Goal: Task Accomplishment & Management: Use online tool/utility

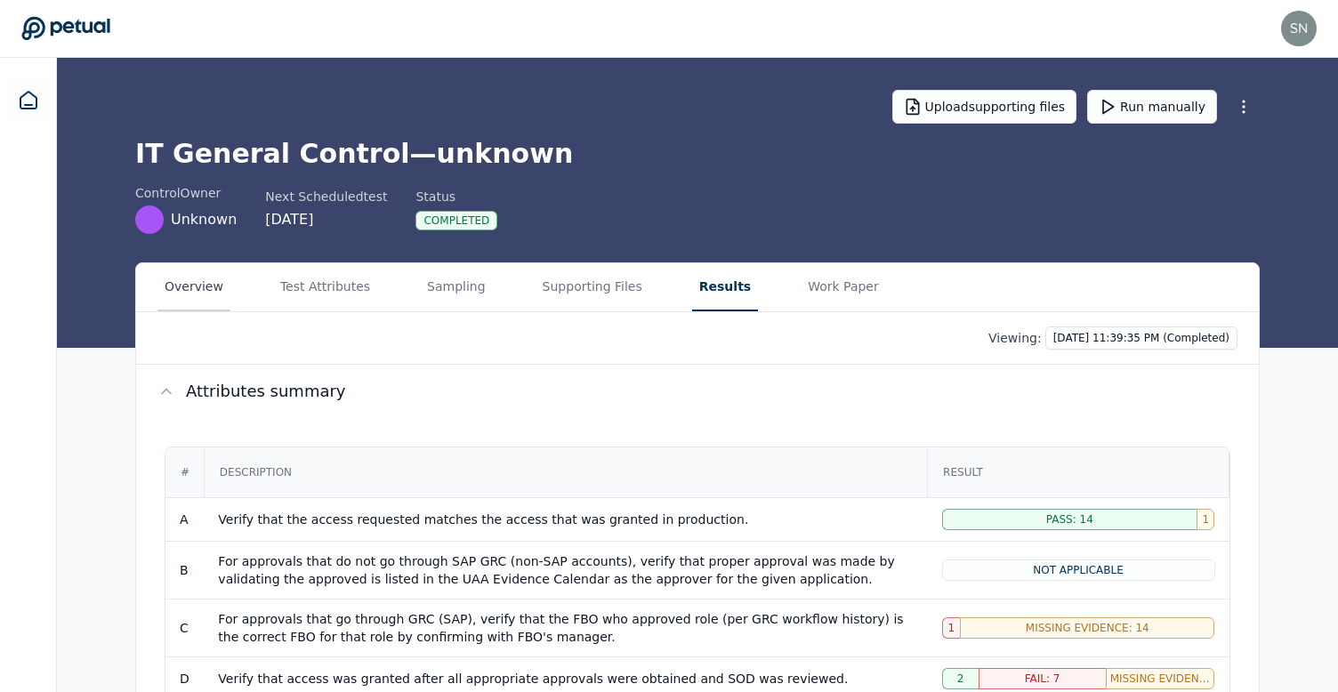
click at [220, 284] on button "Overview" at bounding box center [193, 287] width 73 height 48
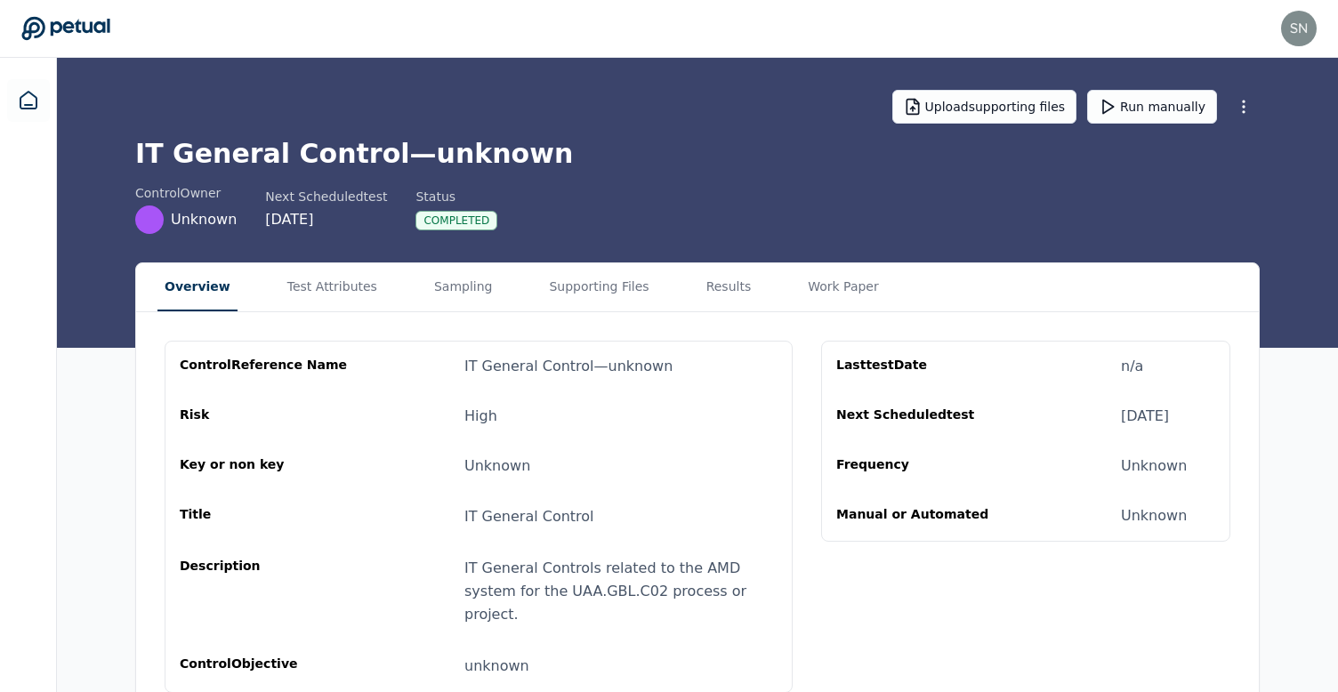
scroll to position [7, 0]
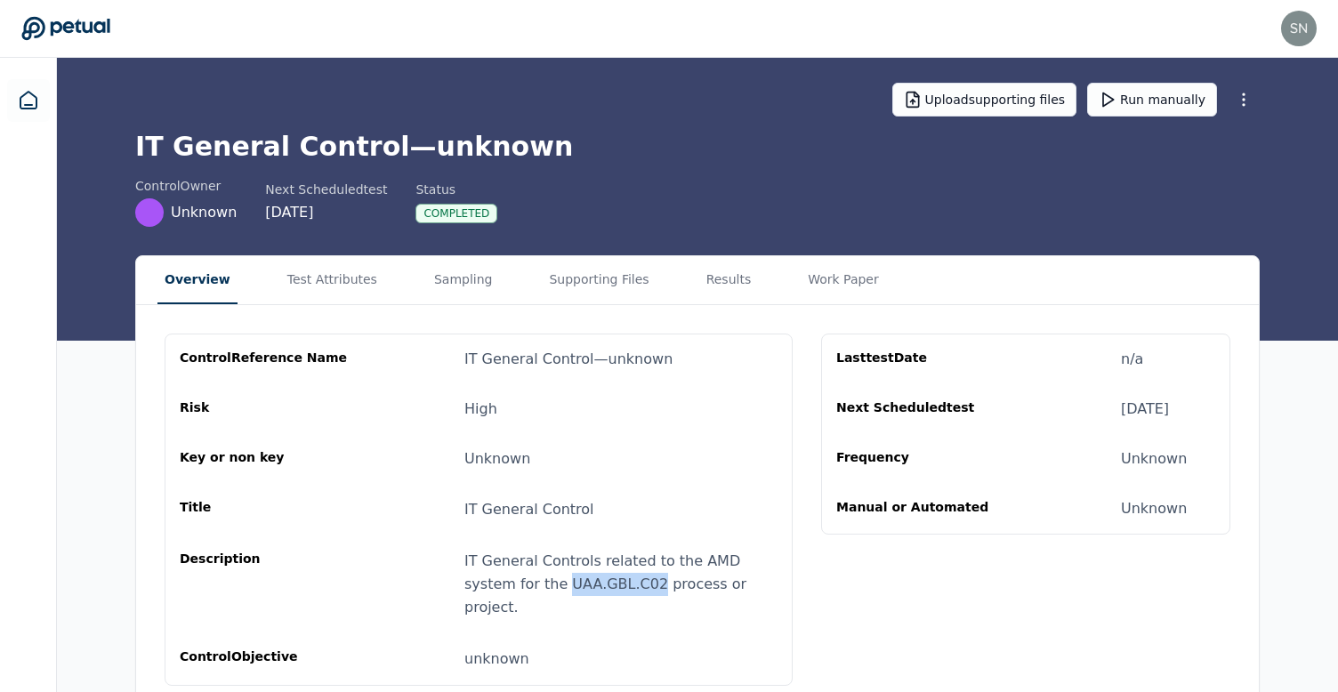
drag, startPoint x: 512, startPoint y: 583, endPoint x: 599, endPoint y: 589, distance: 86.5
click at [599, 589] on div "IT General Controls related to the AMD system for the UAA.GBL.C02 process or pr…" at bounding box center [620, 584] width 313 height 69
copy div "UAA.GBL.C02"
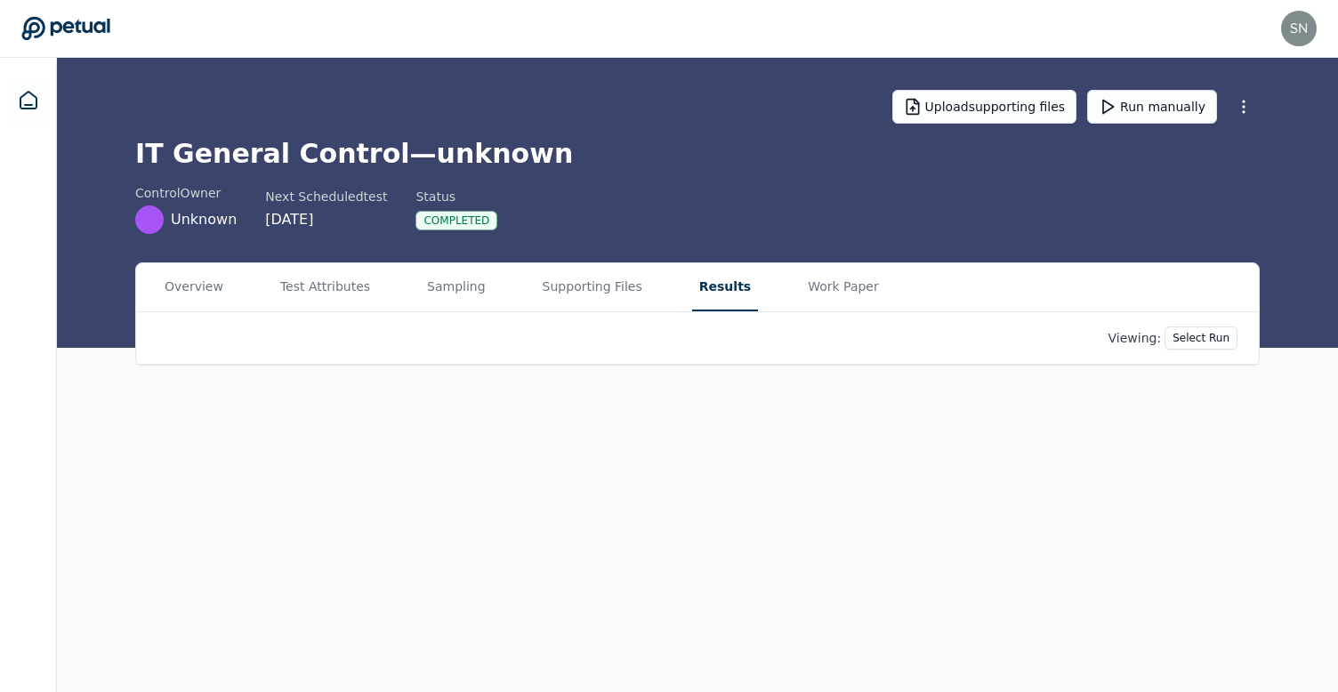
scroll to position [0, 0]
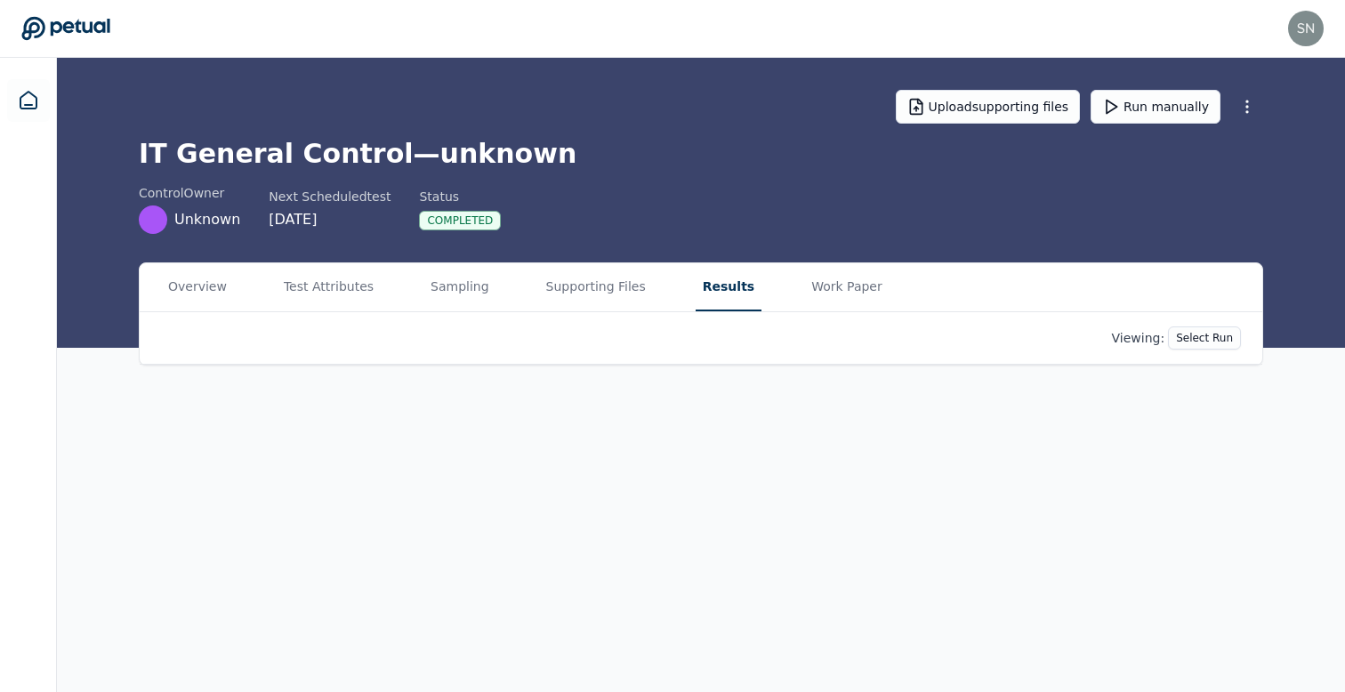
click at [699, 290] on button "Results" at bounding box center [729, 287] width 66 height 48
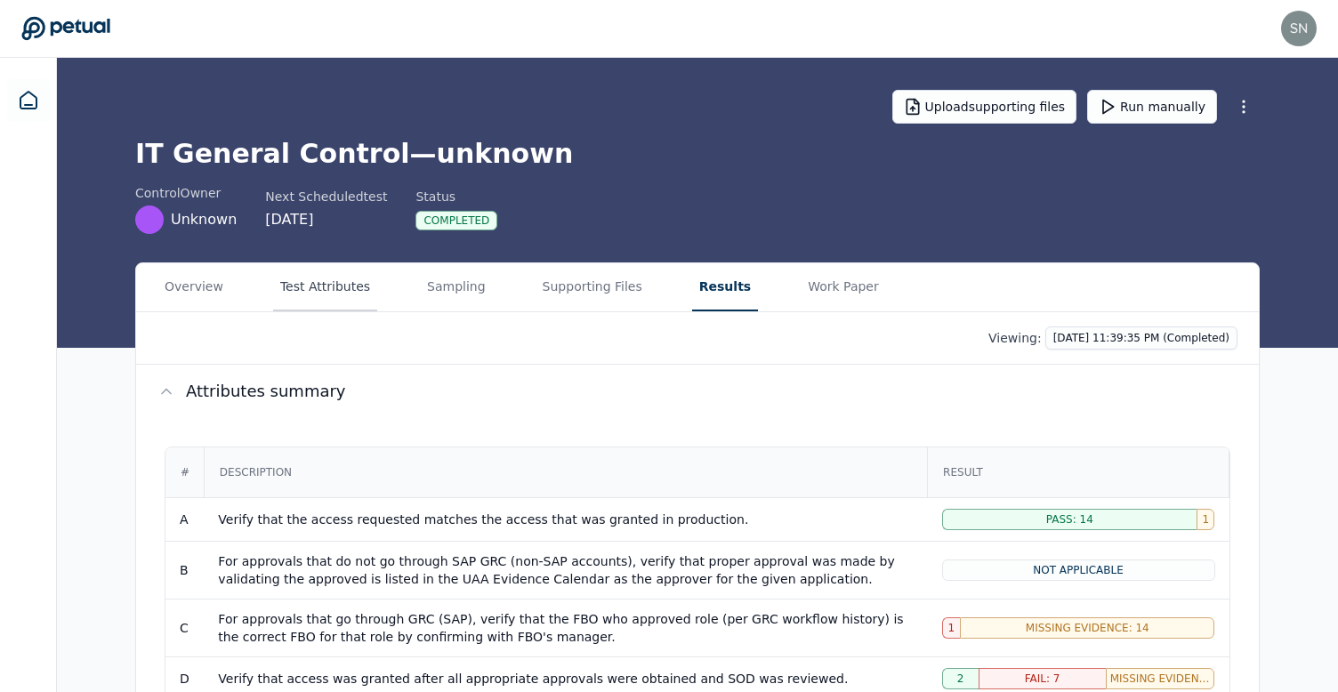
click at [342, 298] on button "Test Attributes" at bounding box center [325, 287] width 104 height 48
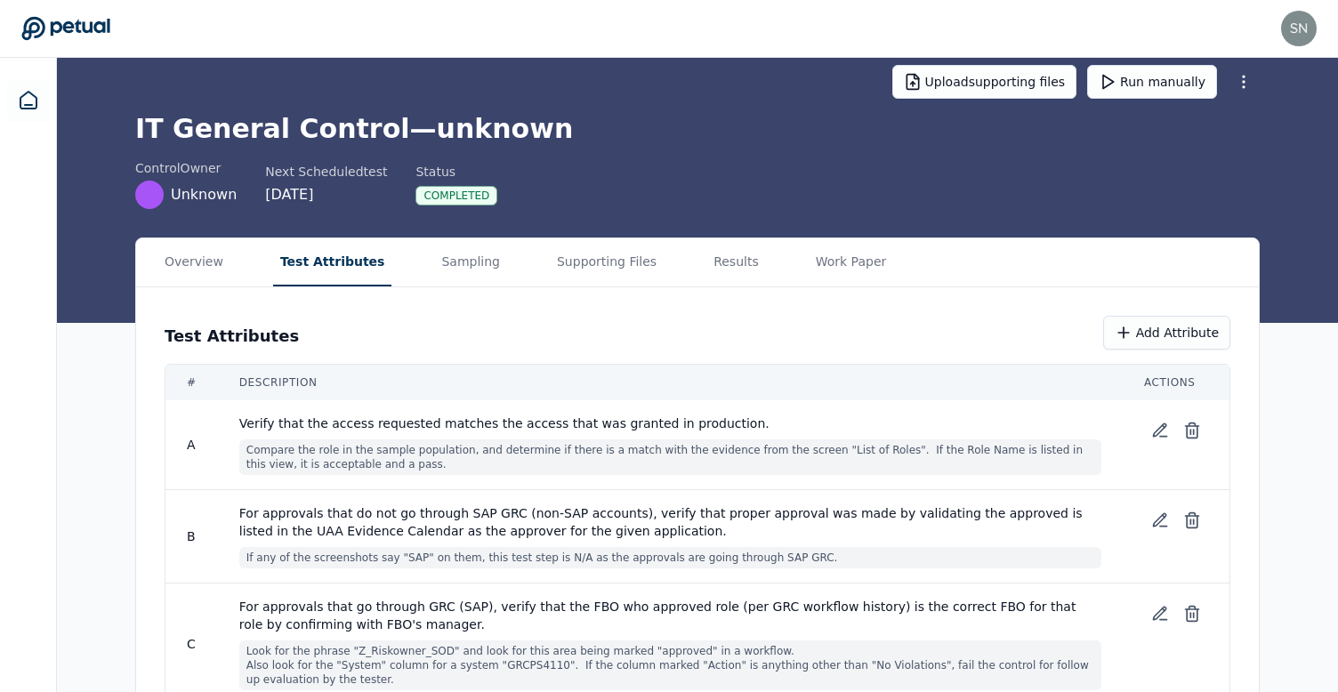
scroll to position [157, 0]
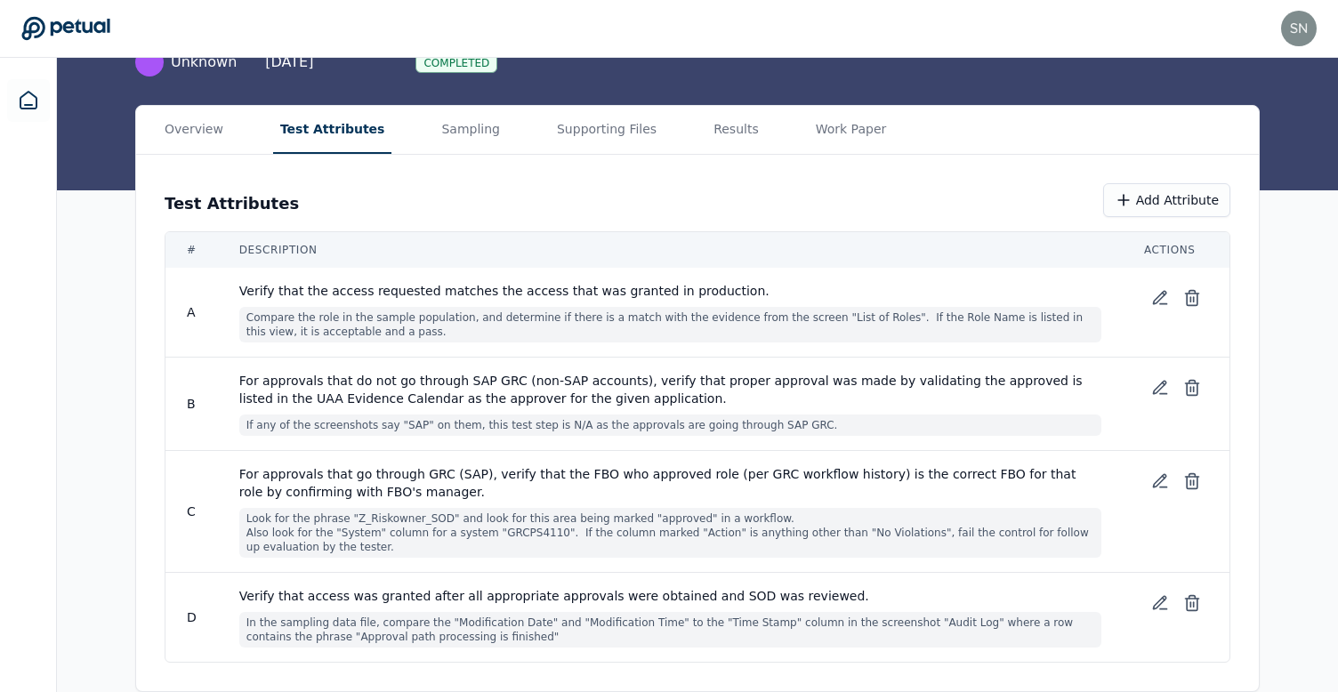
click at [388, 517] on span "Look for the phrase "Z_Riskowner_SOD" and look for this area being marked "appr…" at bounding box center [670, 533] width 862 height 50
copy span "Z_Riskowner_SOD"
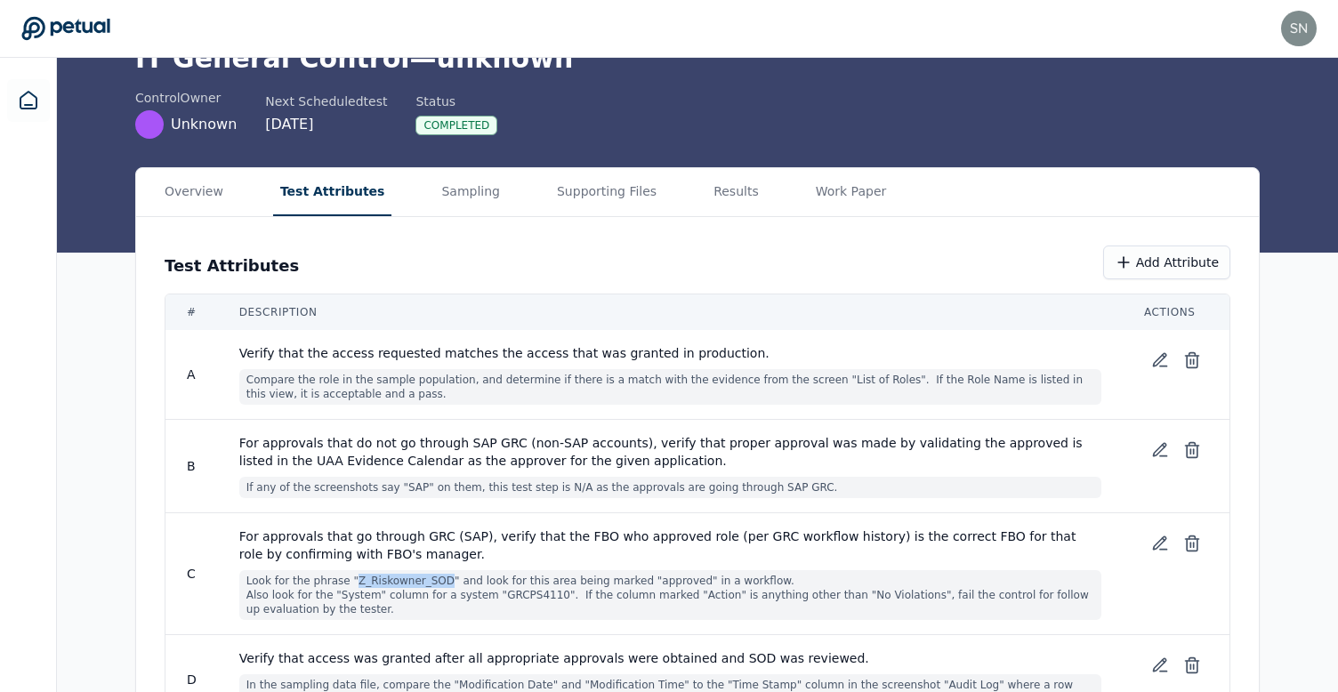
scroll to position [0, 0]
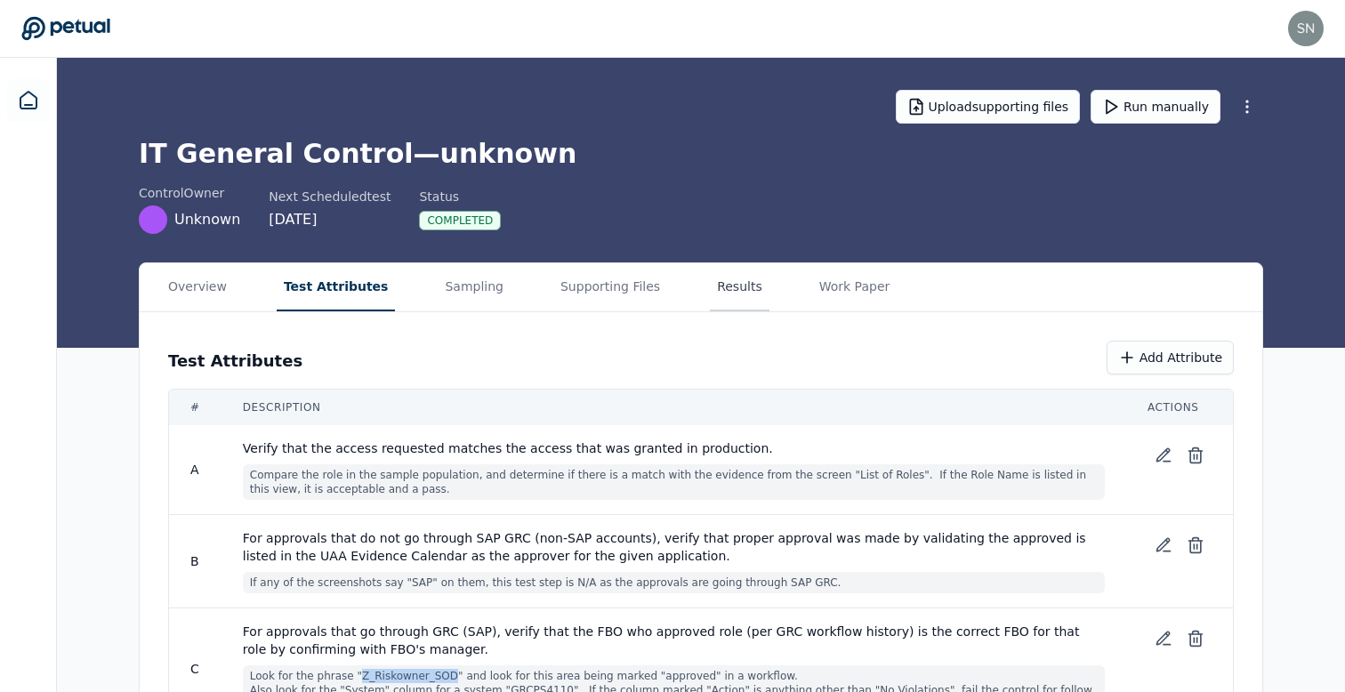
click at [710, 278] on button "Results" at bounding box center [740, 287] width 60 height 48
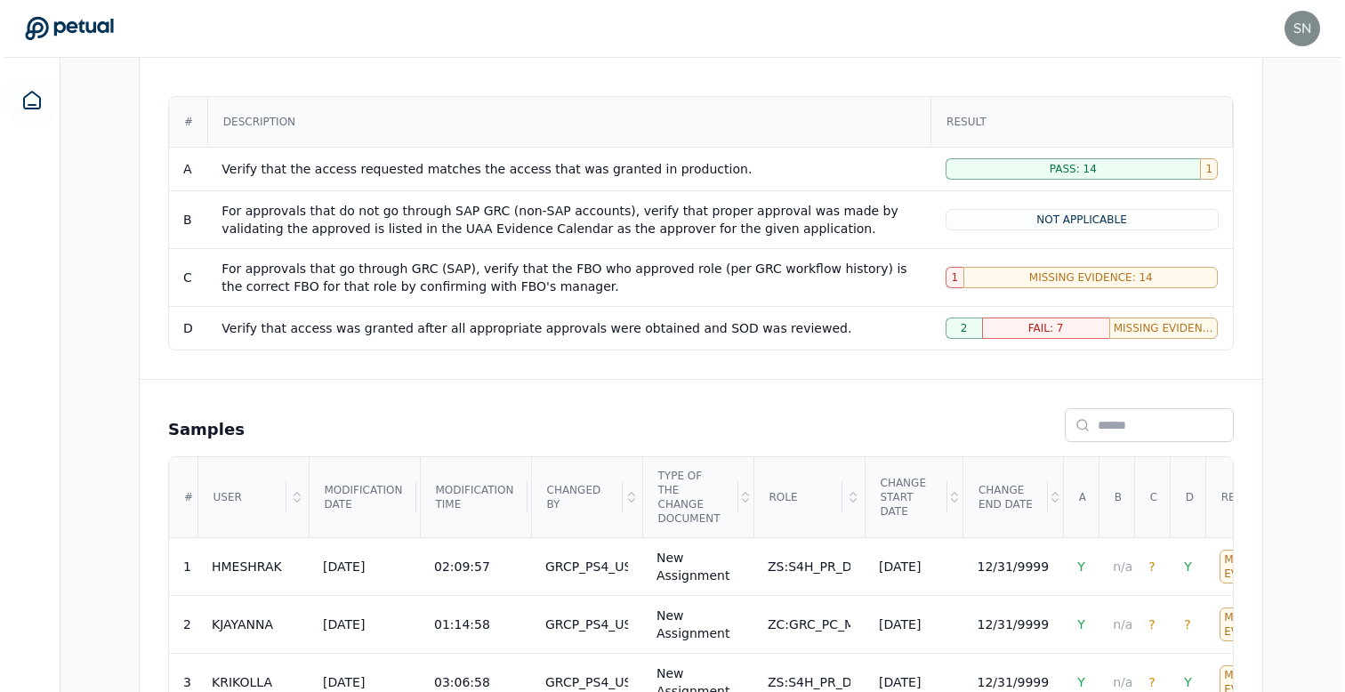
scroll to position [1099, 0]
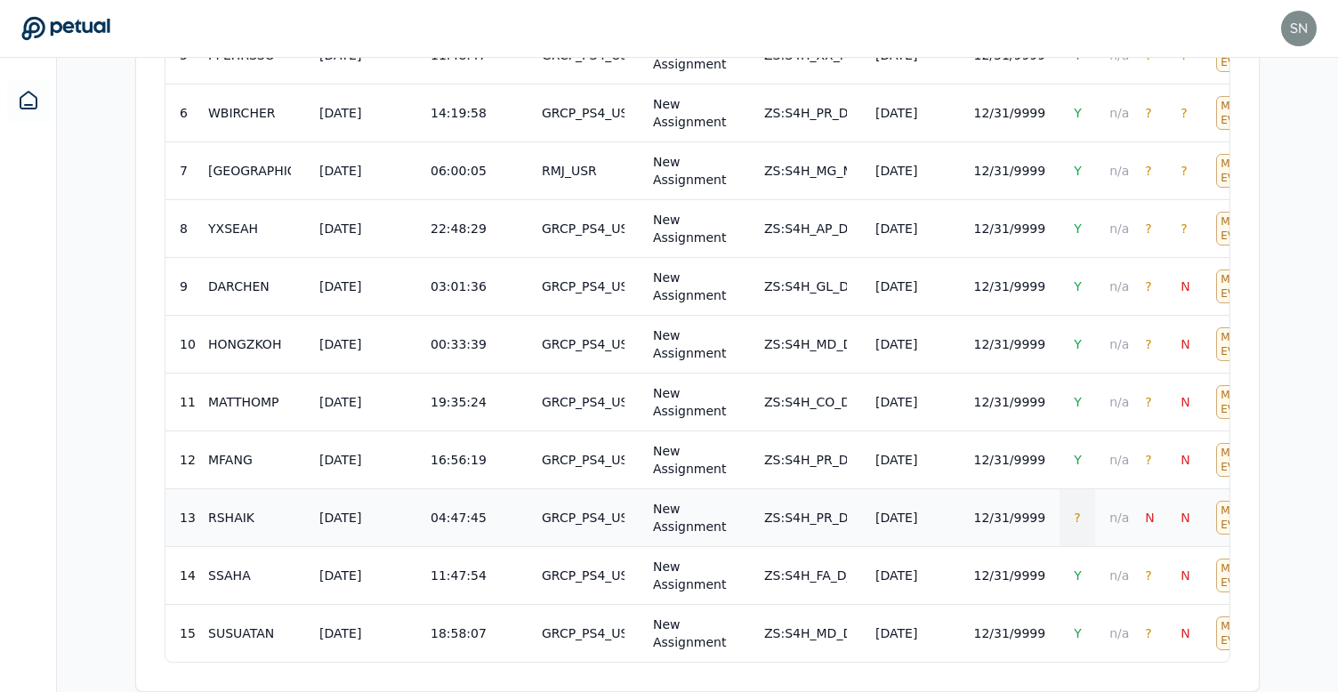
click at [1065, 520] on td "?" at bounding box center [1077, 517] width 36 height 58
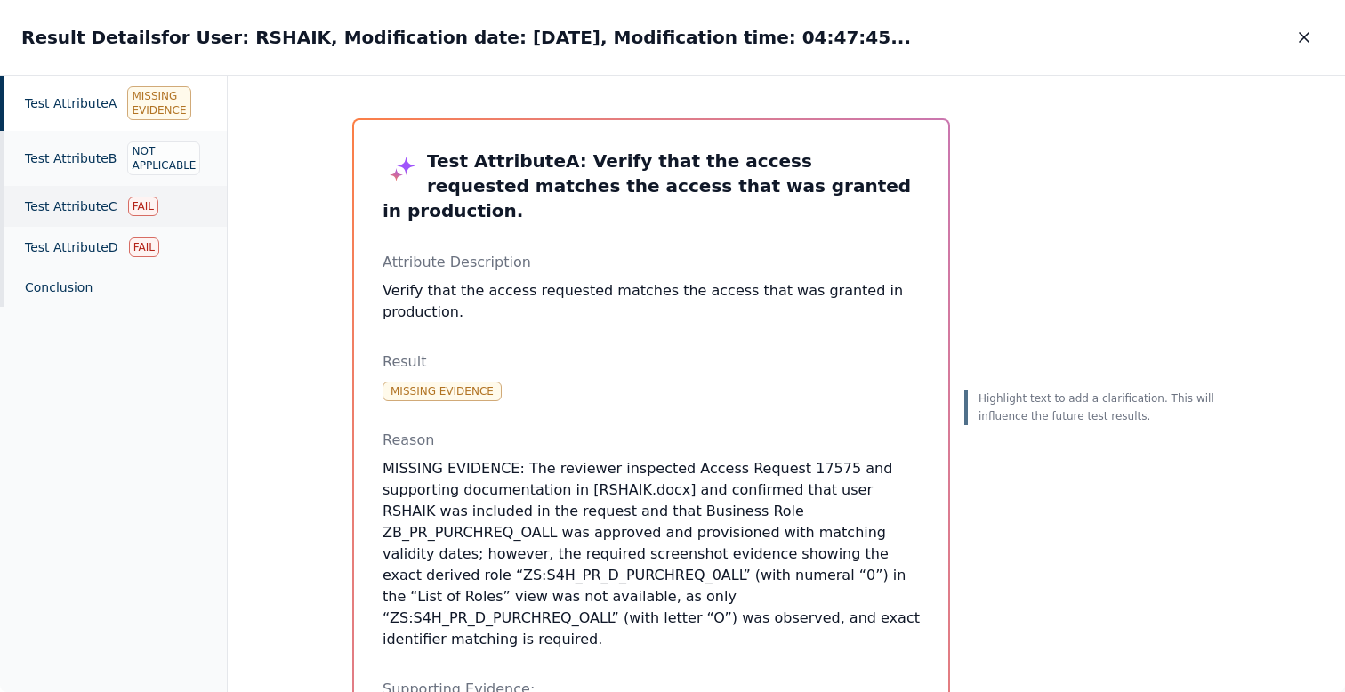
click at [56, 220] on div "Test Attribute C Fail" at bounding box center [113, 206] width 227 height 41
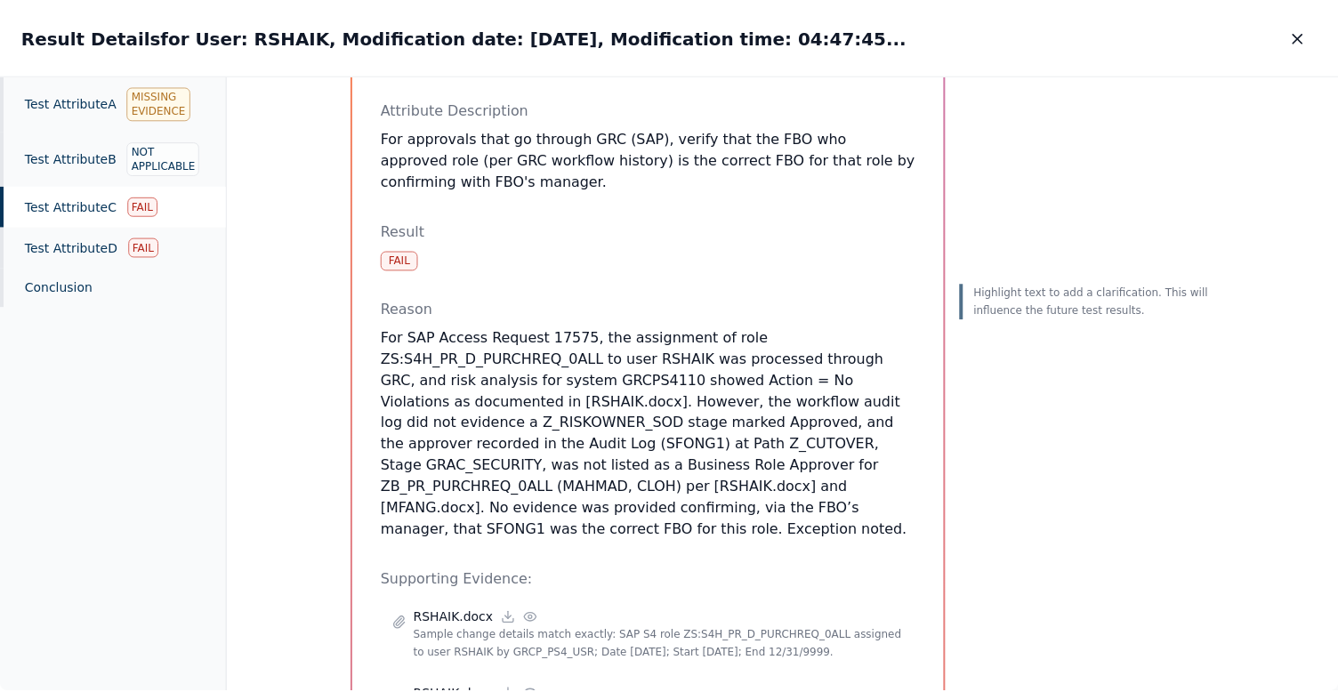
scroll to position [0, 278]
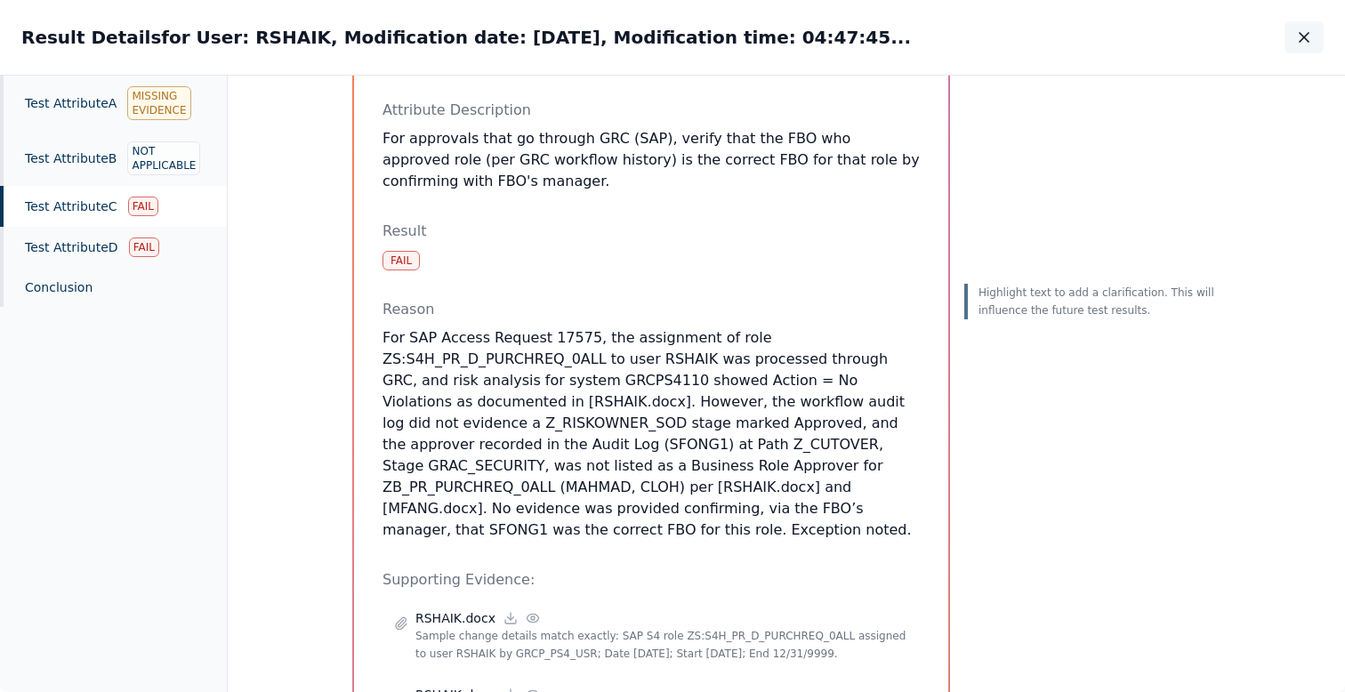
click at [1299, 43] on icon "button" at bounding box center [1304, 37] width 18 height 18
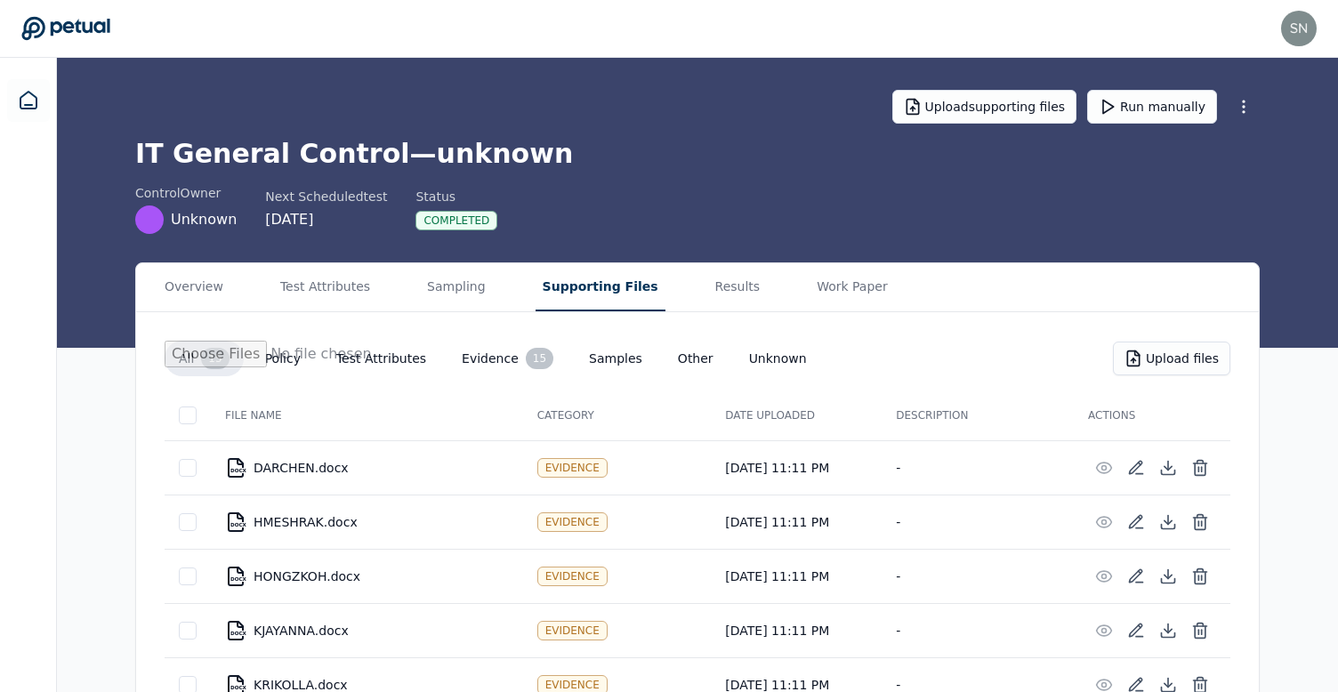
click at [550, 285] on button "Supporting Files" at bounding box center [600, 287] width 130 height 48
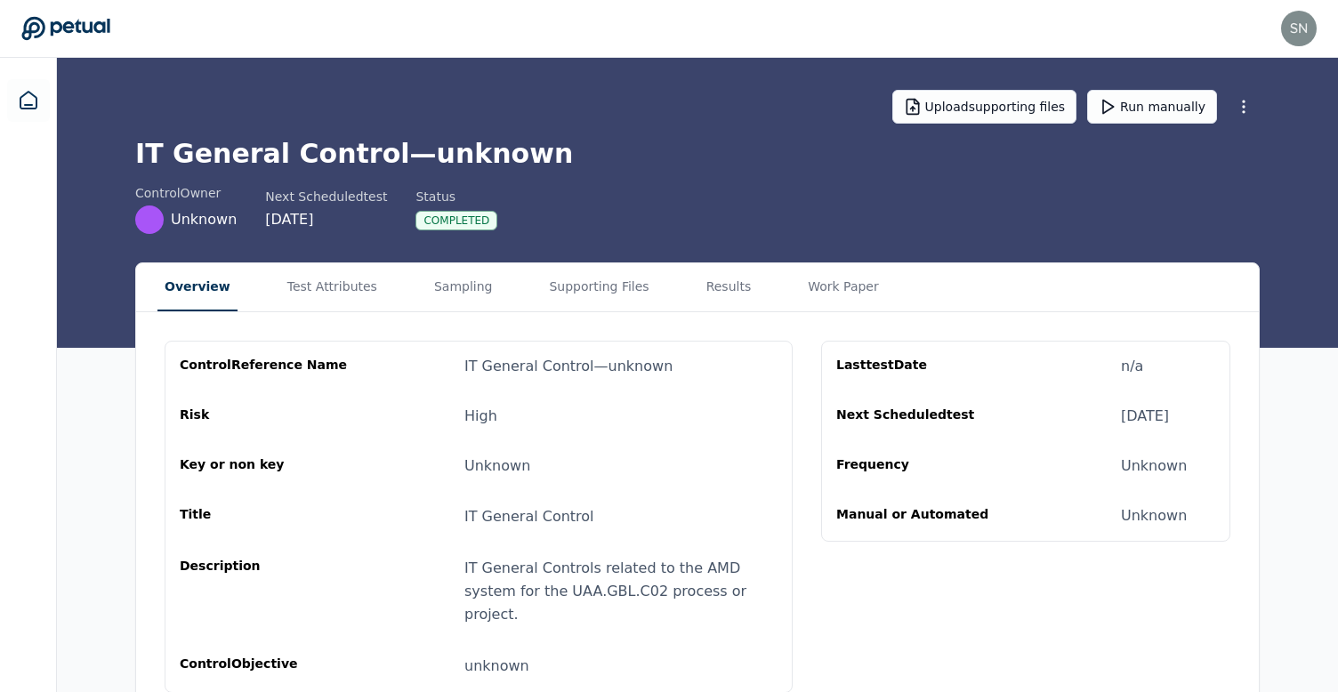
click at [193, 310] on button "Overview" at bounding box center [197, 287] width 80 height 48
click at [608, 287] on button "Supporting Files" at bounding box center [599, 287] width 114 height 48
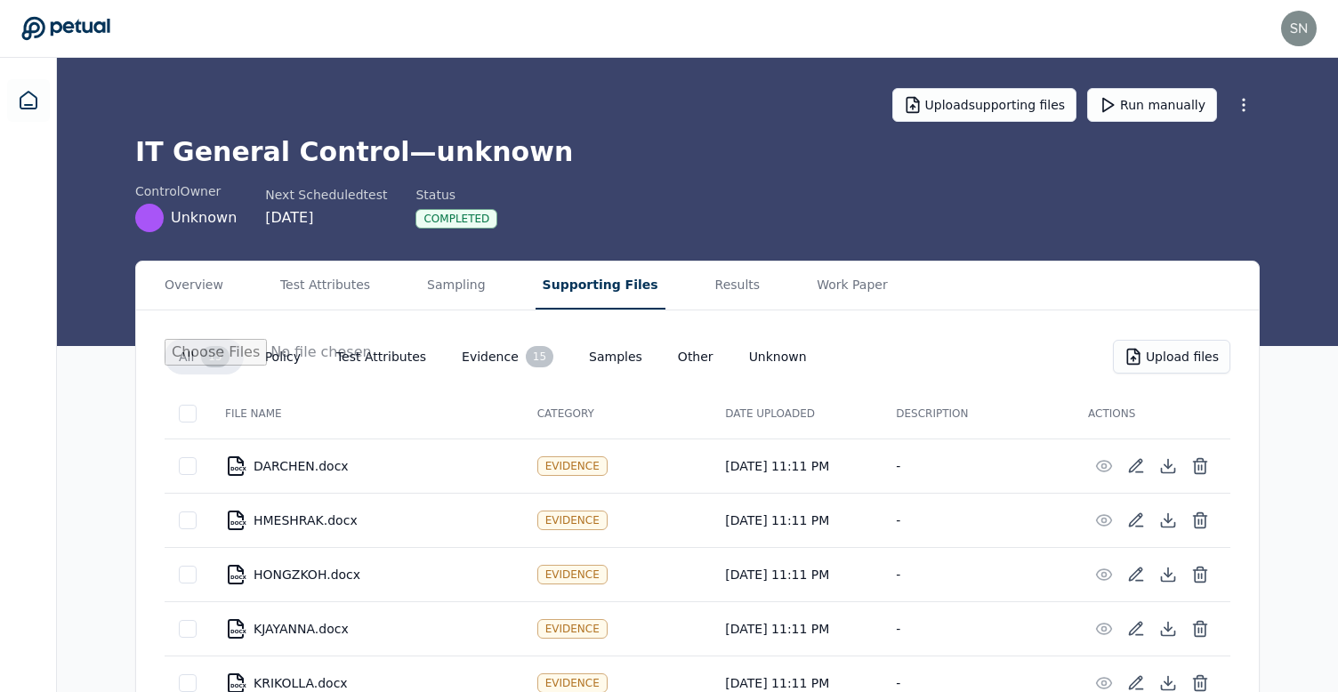
scroll to position [69, 0]
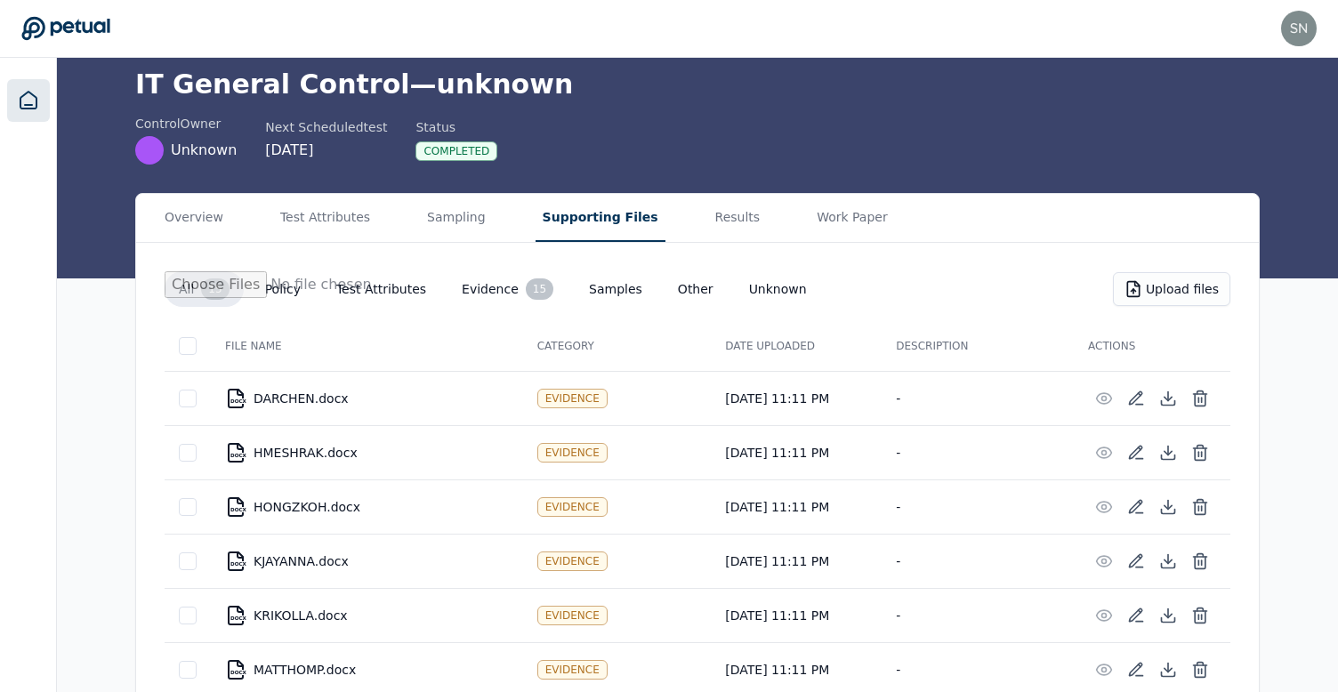
click at [47, 112] on link at bounding box center [28, 100] width 43 height 43
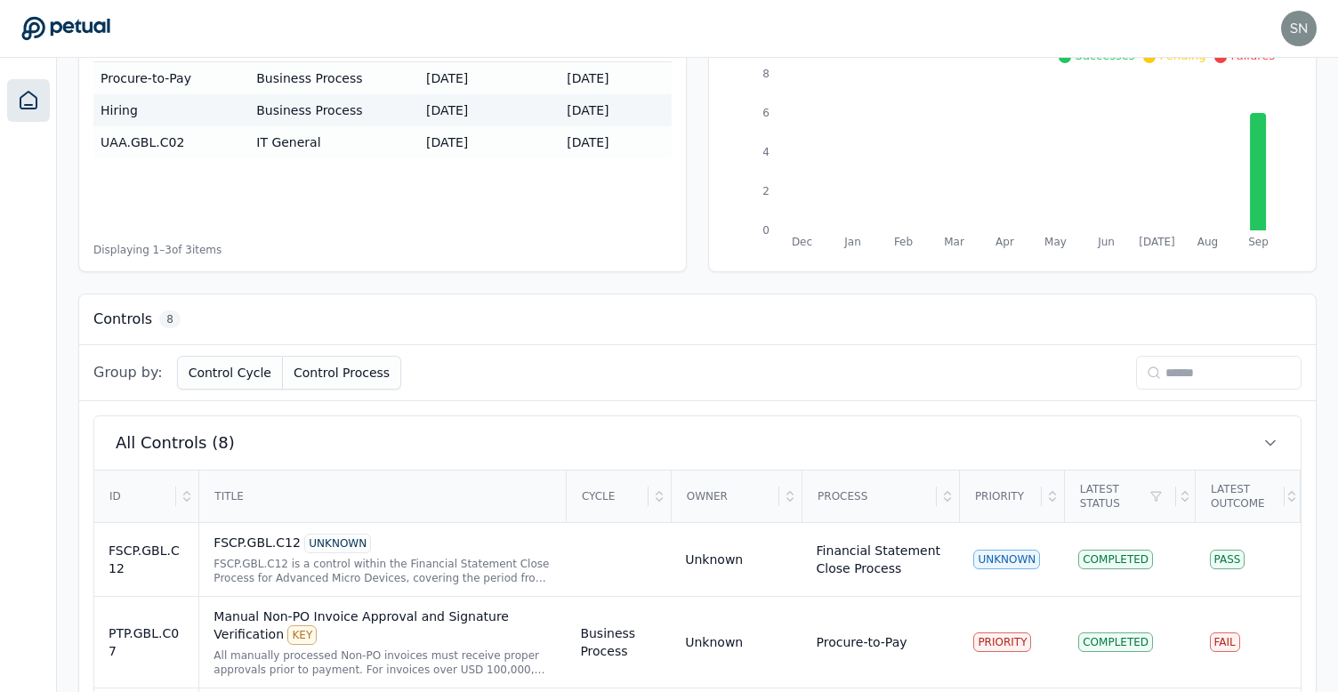
scroll to position [487, 0]
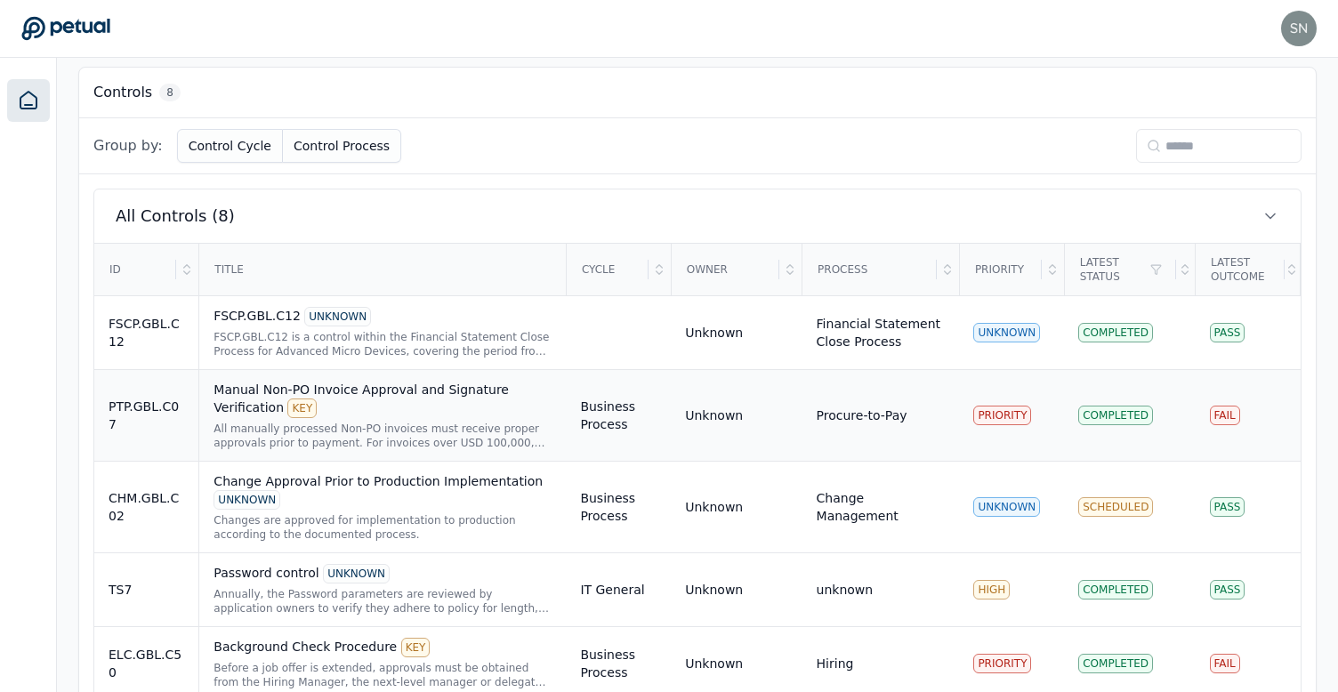
click at [421, 402] on div "Manual Non-PO Invoice Approval and Signature Verification KEY" at bounding box center [382, 399] width 338 height 37
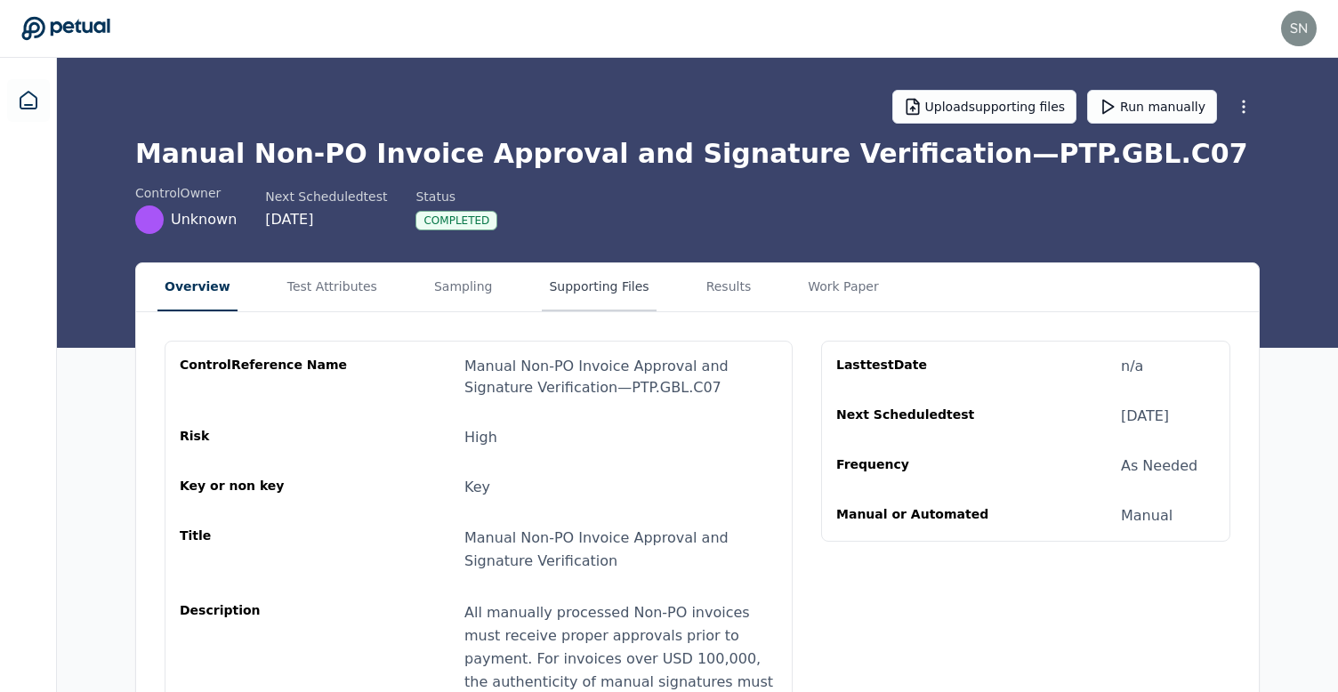
click at [551, 294] on button "Supporting Files" at bounding box center [599, 287] width 114 height 48
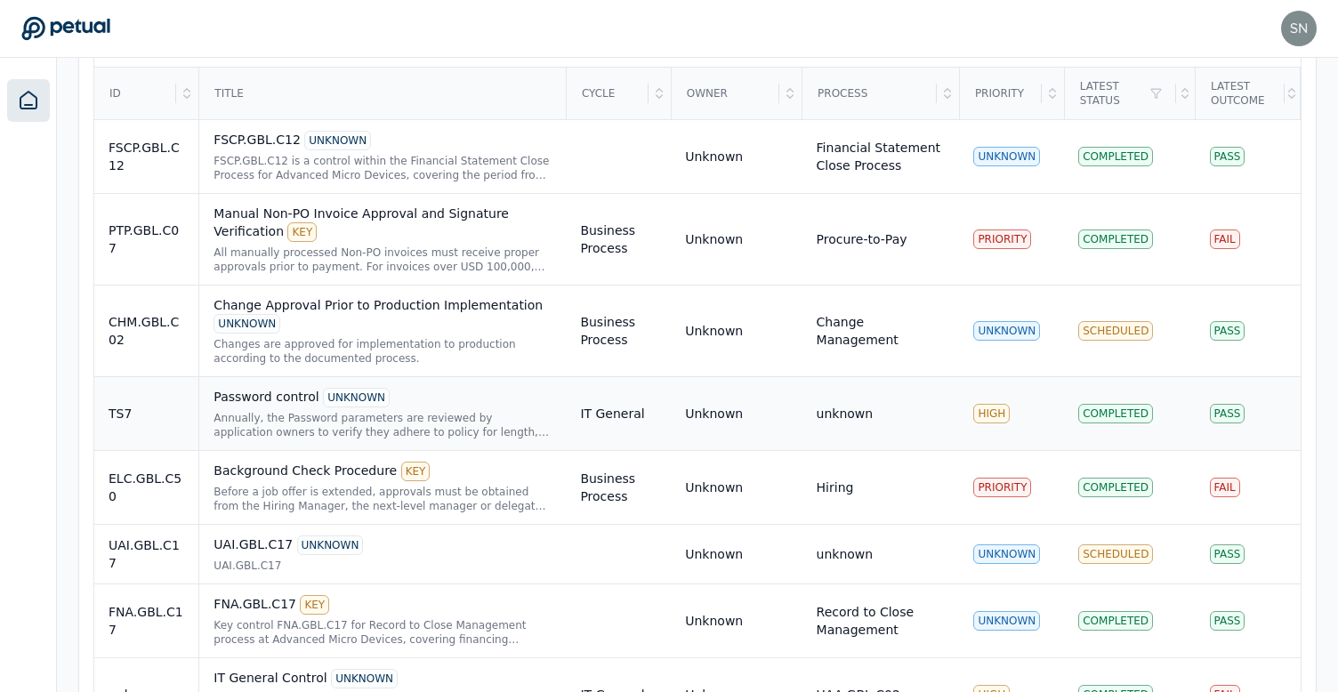
scroll to position [672, 0]
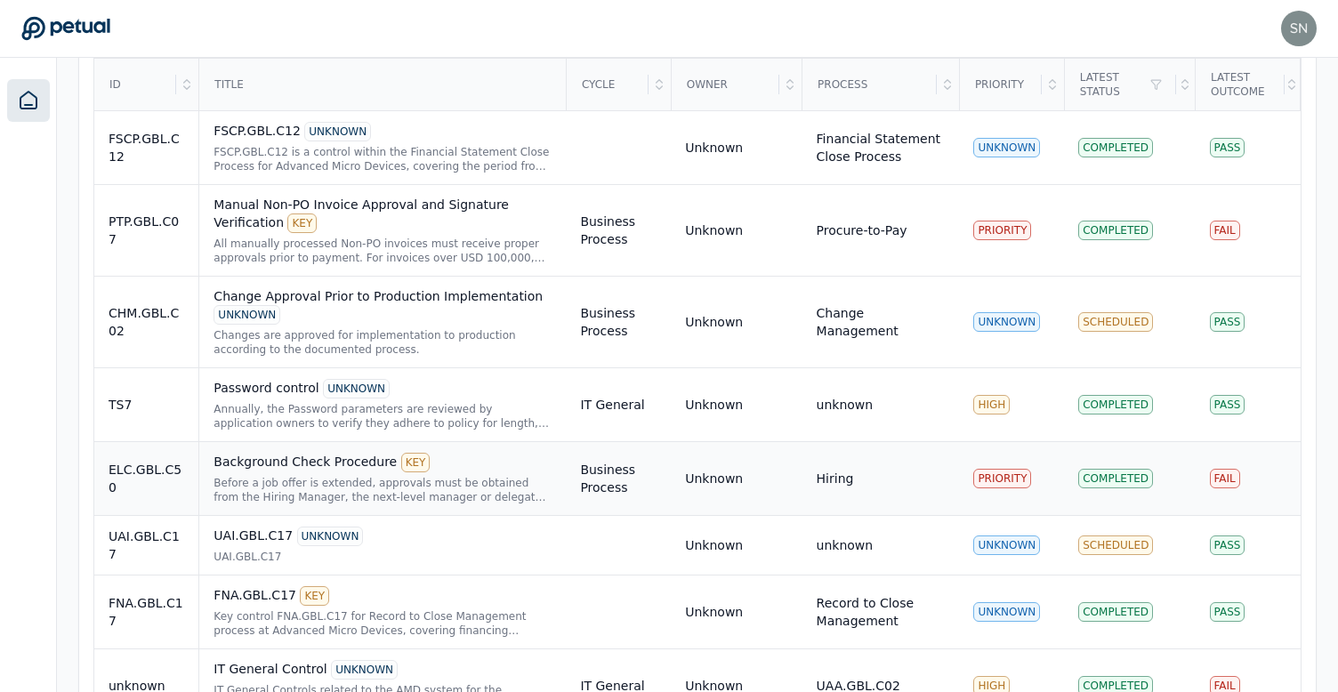
click at [398, 490] on div "Before a job offer is extended, approvals must be obtained from the Hiring Mana…" at bounding box center [382, 490] width 338 height 28
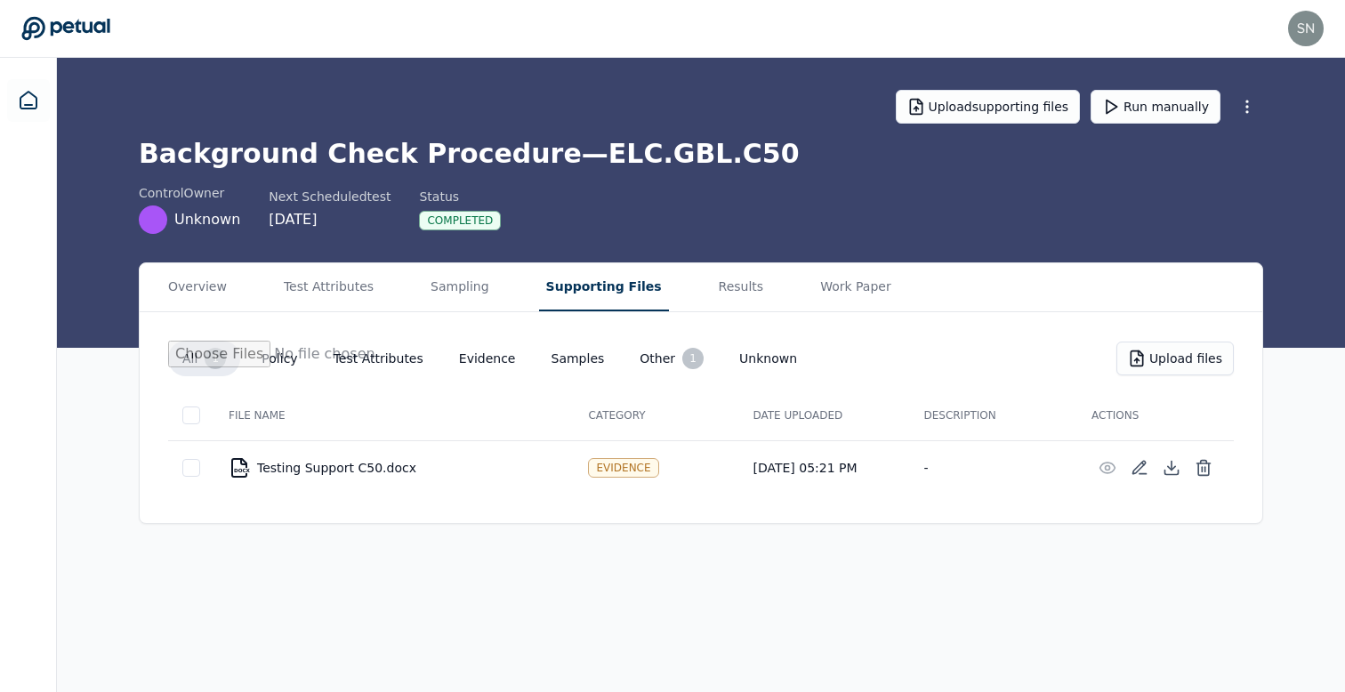
click at [542, 300] on button "Supporting Files" at bounding box center [604, 287] width 130 height 48
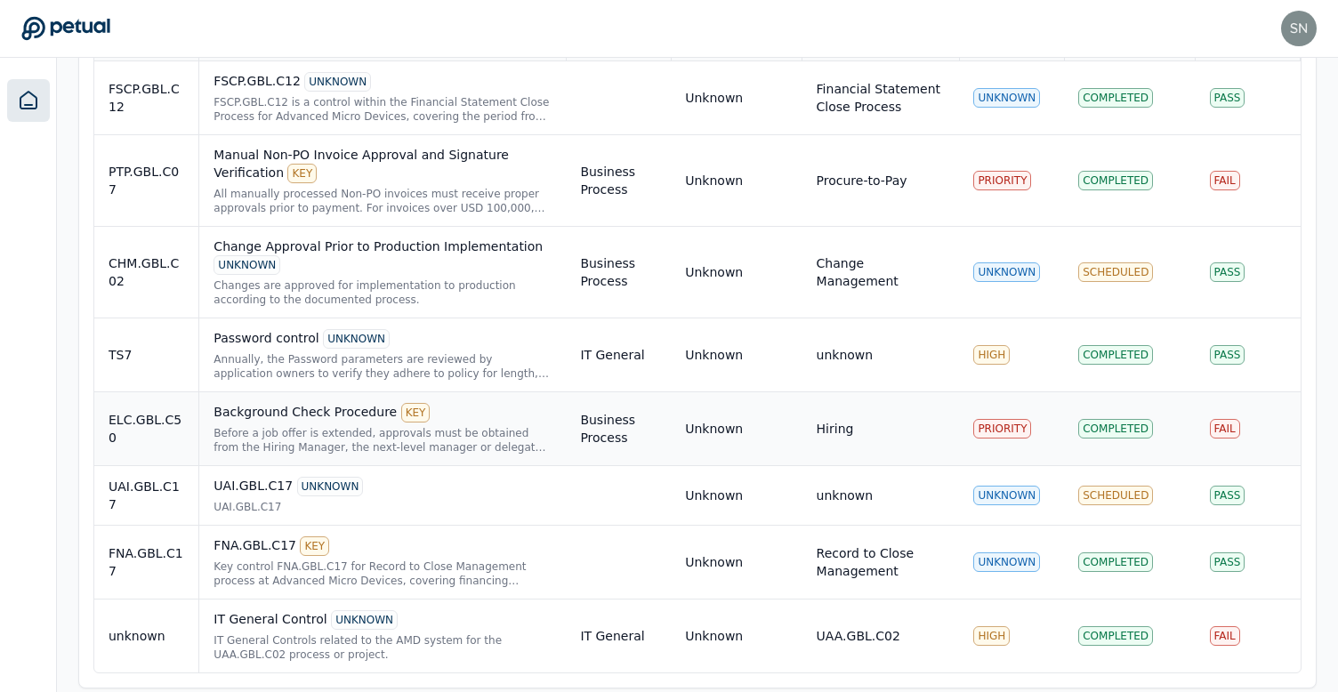
scroll to position [740, 0]
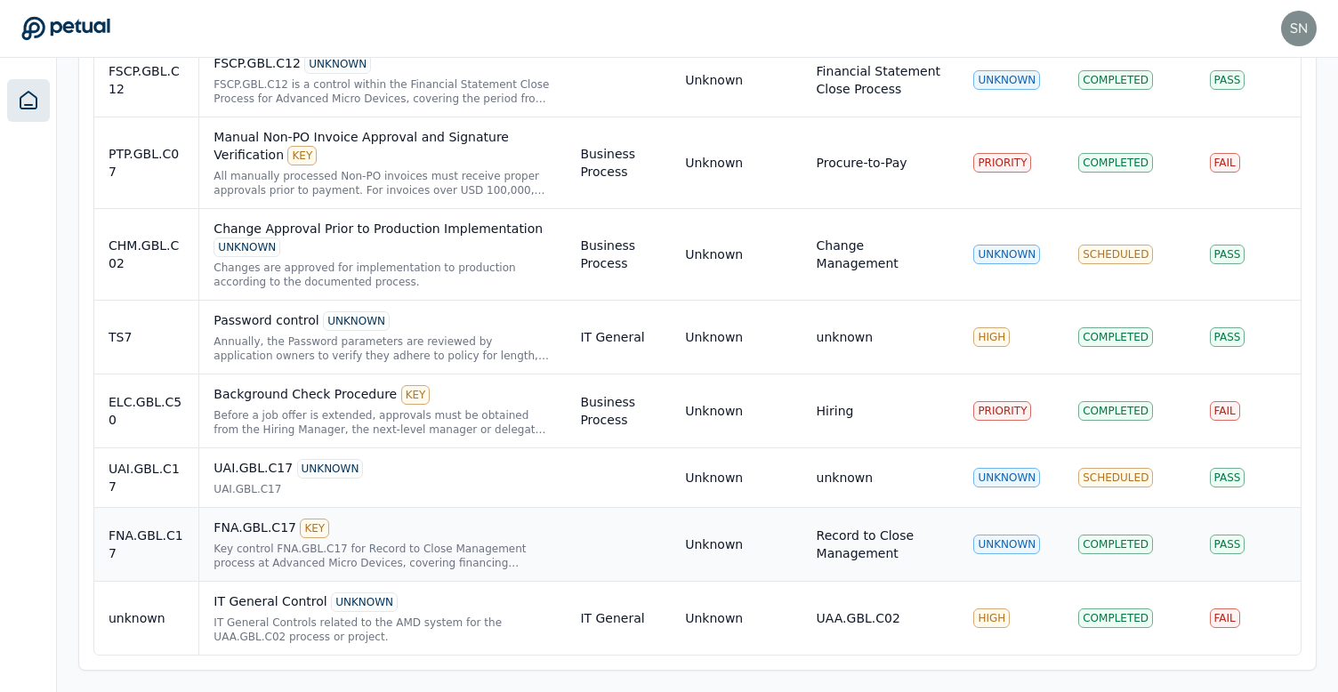
click at [429, 534] on div "FNA.GBL.C17 KEY" at bounding box center [382, 529] width 338 height 20
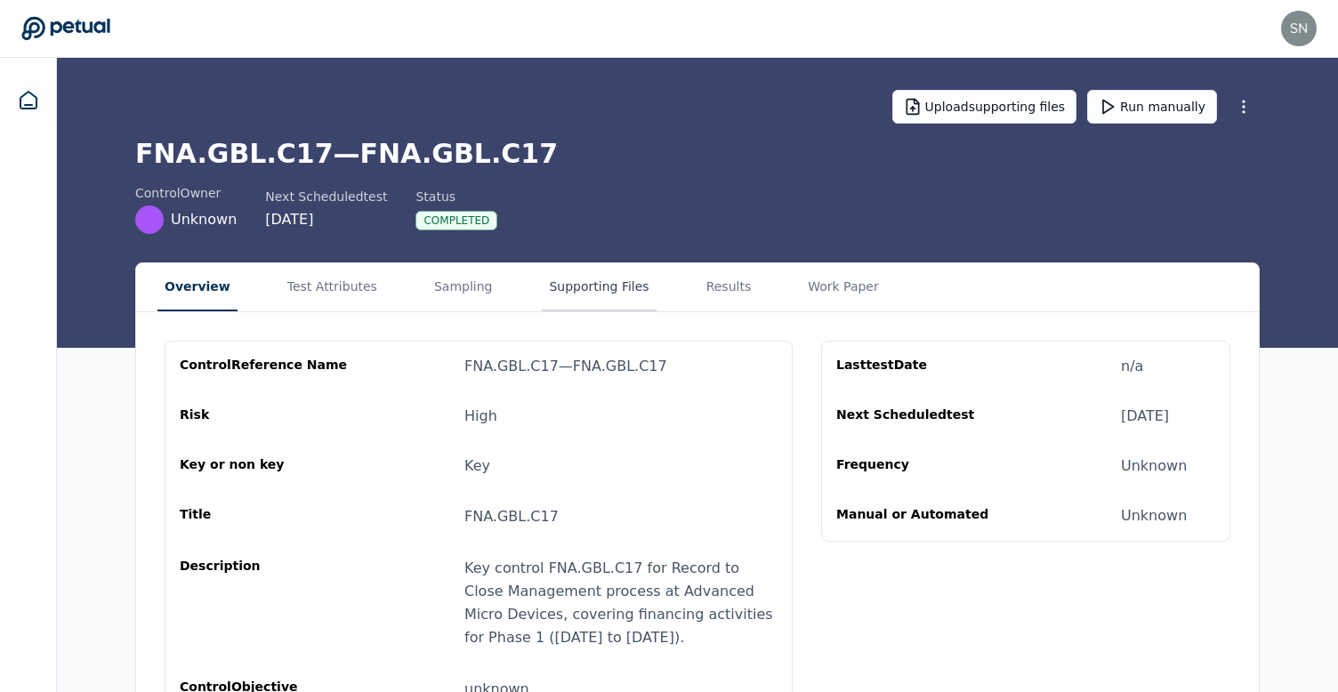
click at [566, 283] on button "Supporting Files" at bounding box center [599, 287] width 114 height 48
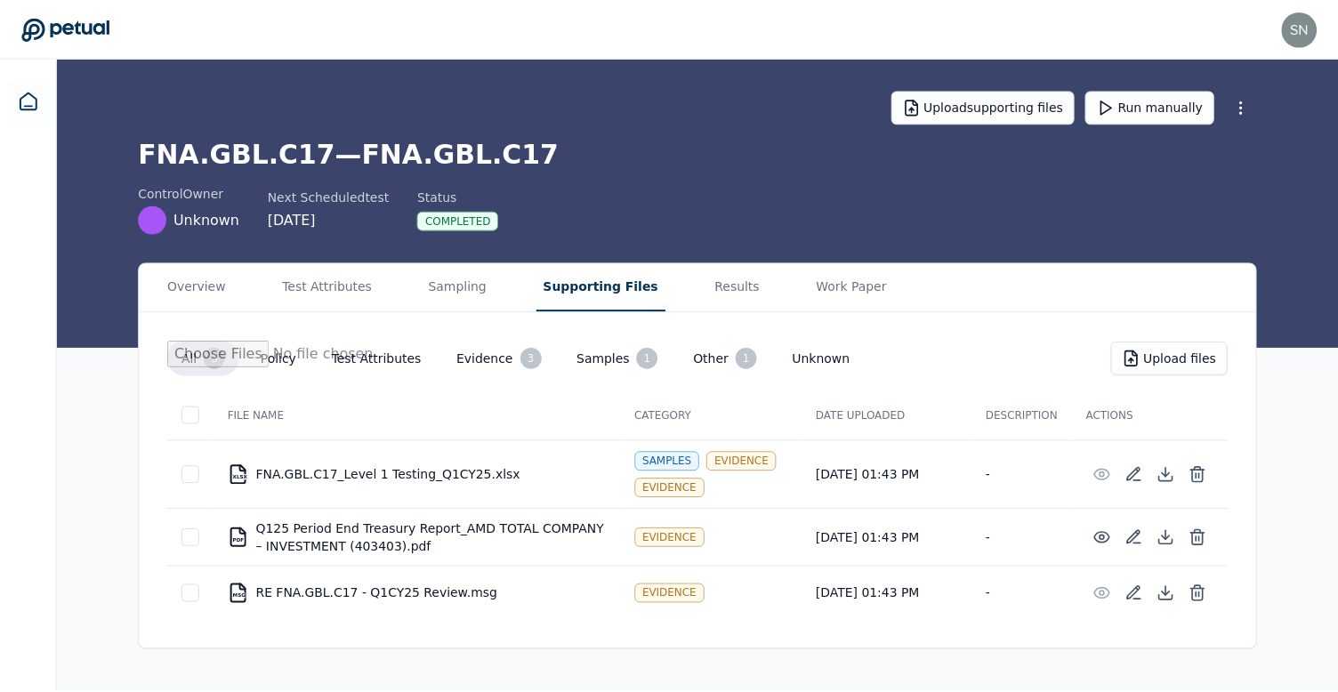
scroll to position [740, 0]
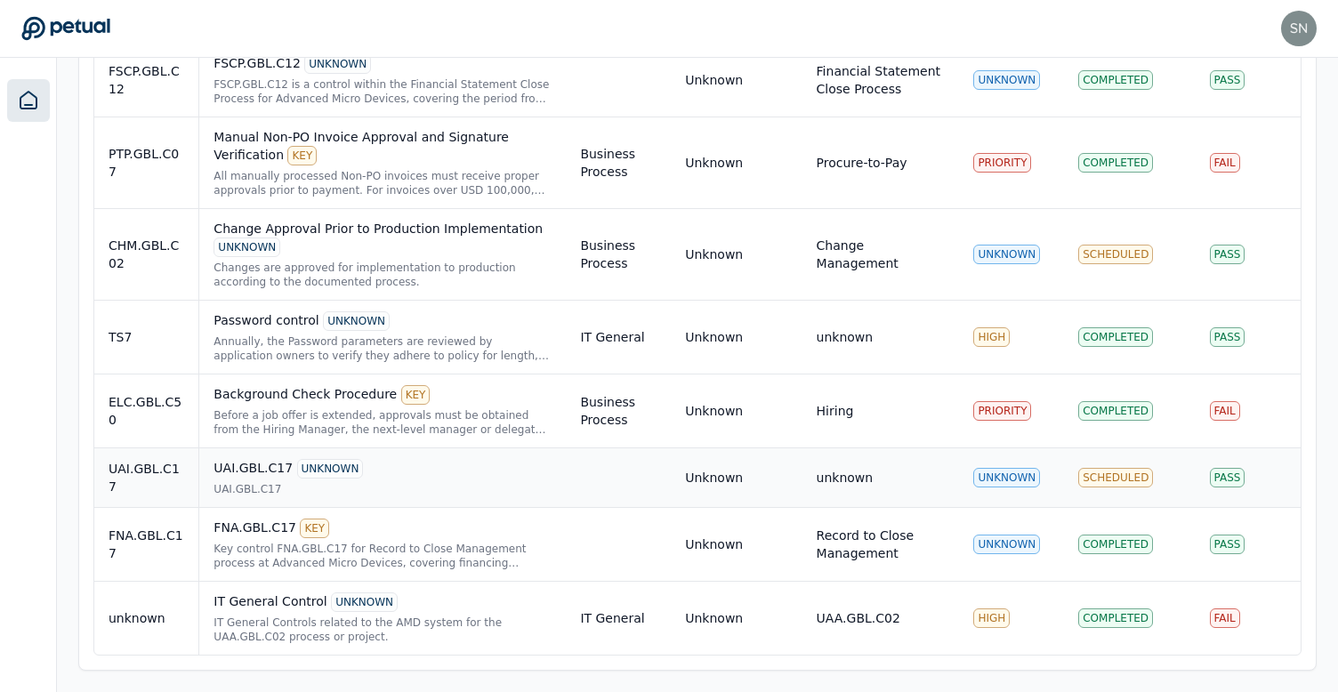
click at [428, 459] on div "UAI.GBL.C17 UNKNOWN" at bounding box center [382, 469] width 338 height 20
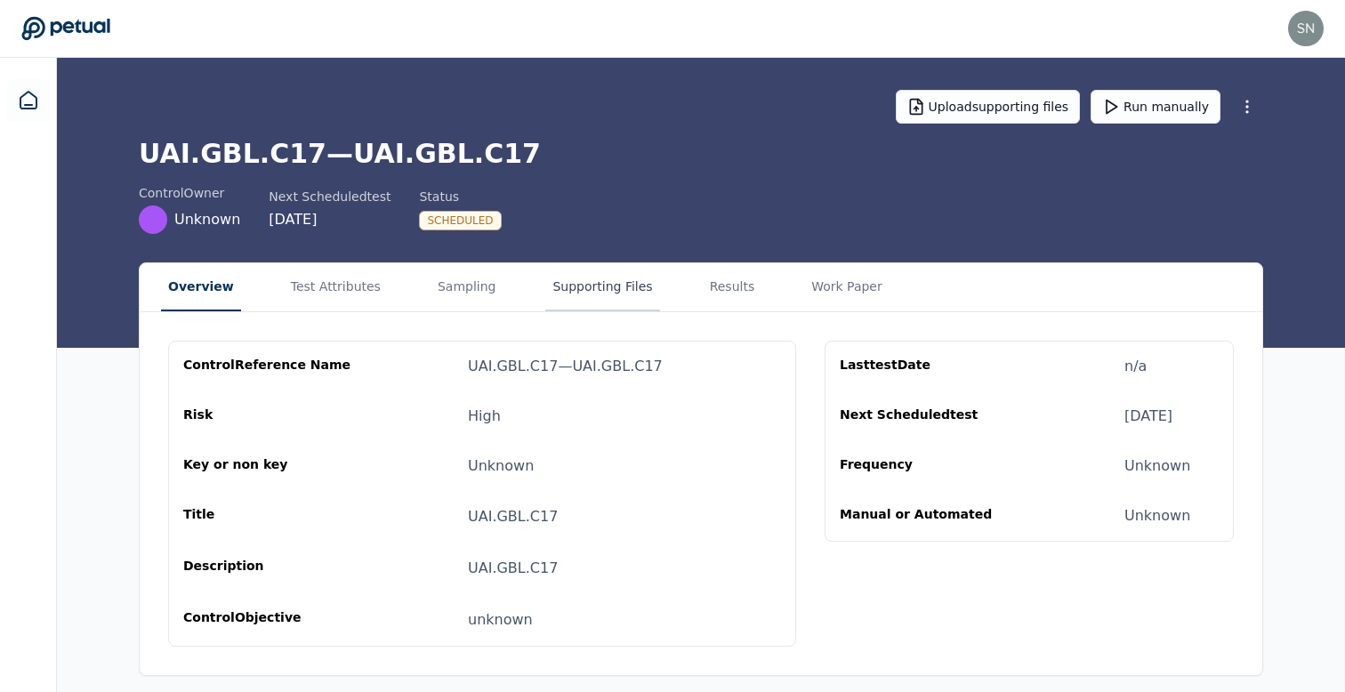
click at [615, 272] on button "Supporting Files" at bounding box center [602, 287] width 114 height 48
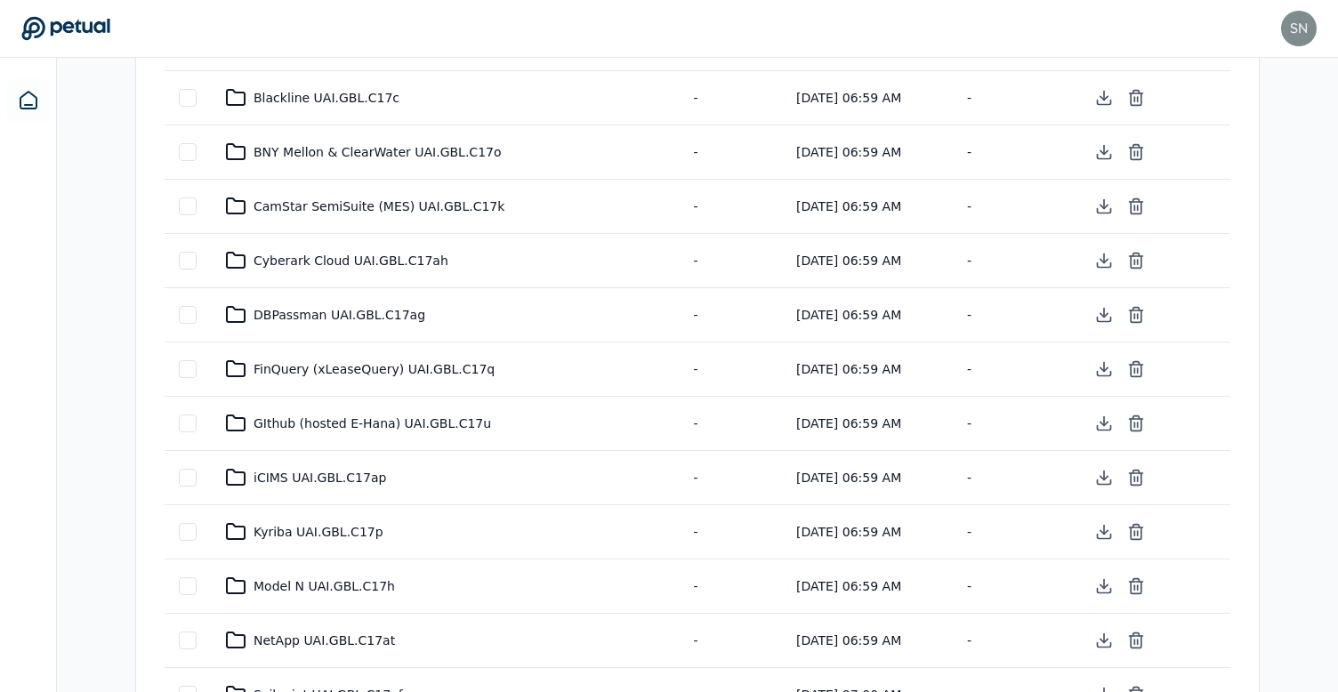
scroll to position [1100, 0]
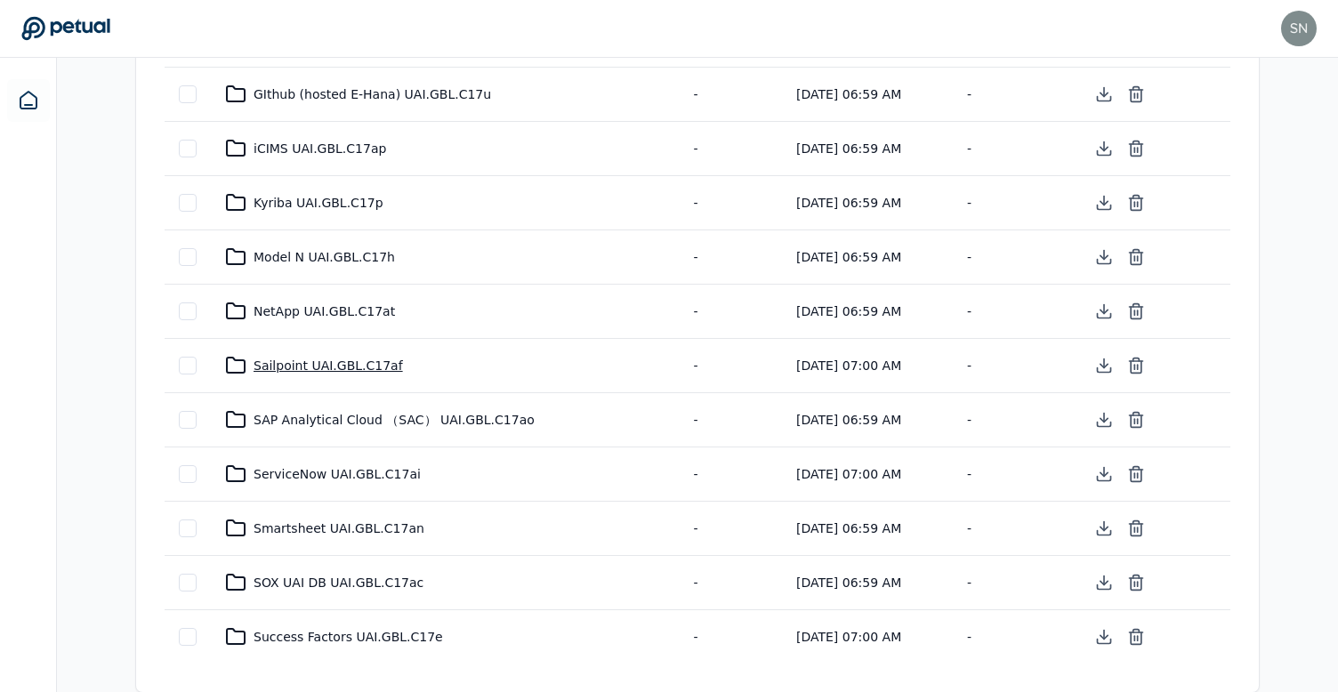
click at [342, 359] on div "Sailpoint UAI.GBL.C17af" at bounding box center [444, 365] width 439 height 21
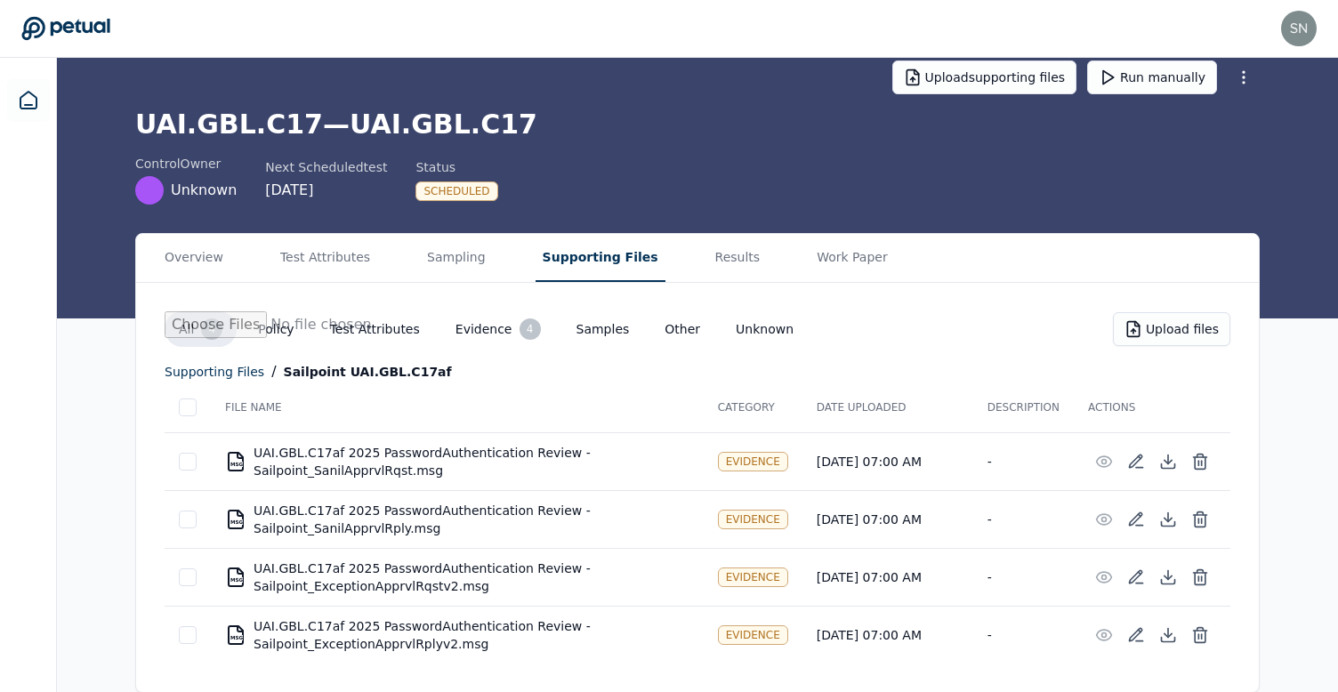
scroll to position [1100, 0]
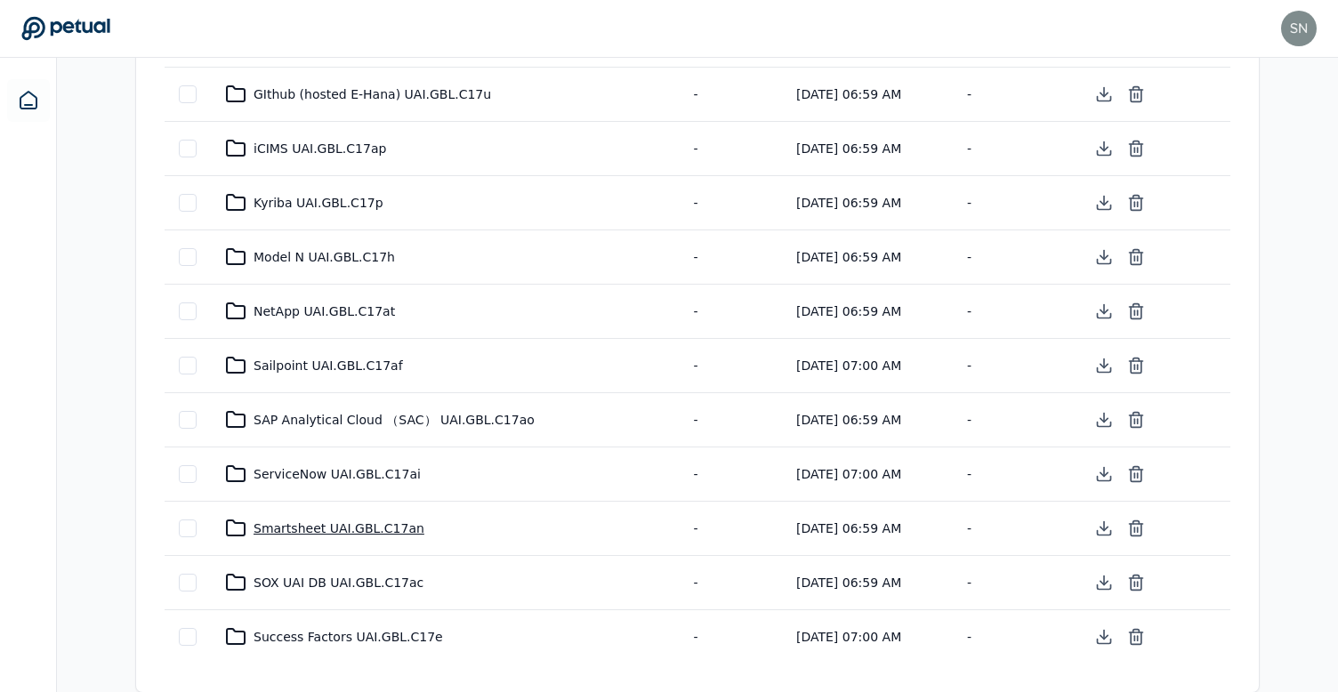
click at [340, 533] on div "Smartsheet UAI.GBL.C17an" at bounding box center [444, 528] width 439 height 21
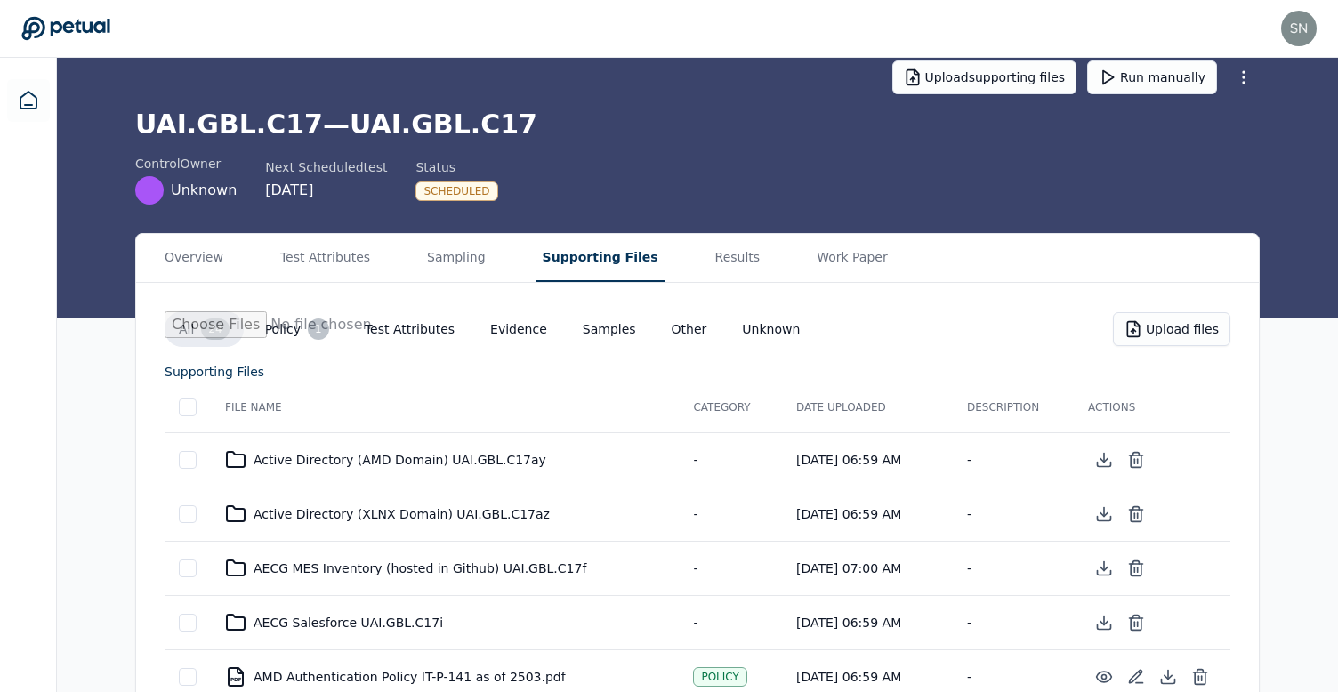
scroll to position [1100, 0]
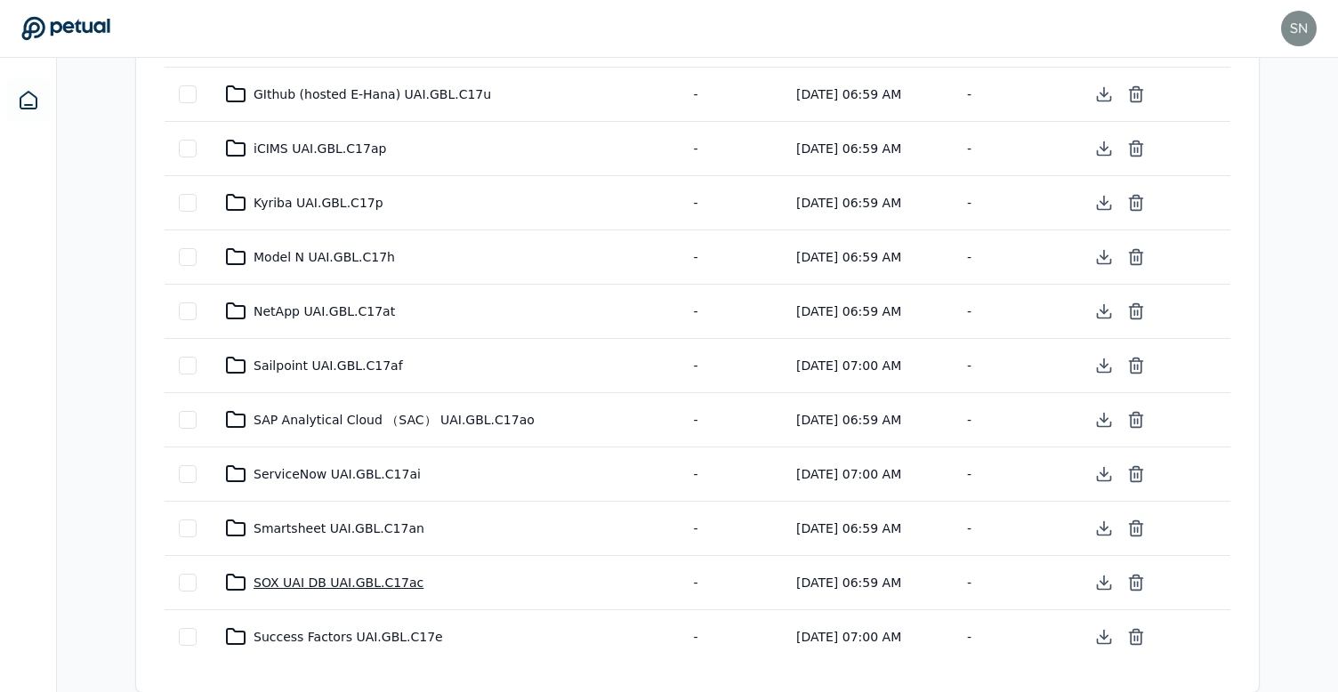
click at [370, 580] on div "SOX UAI DB UAI.GBL.C17ac" at bounding box center [444, 582] width 439 height 21
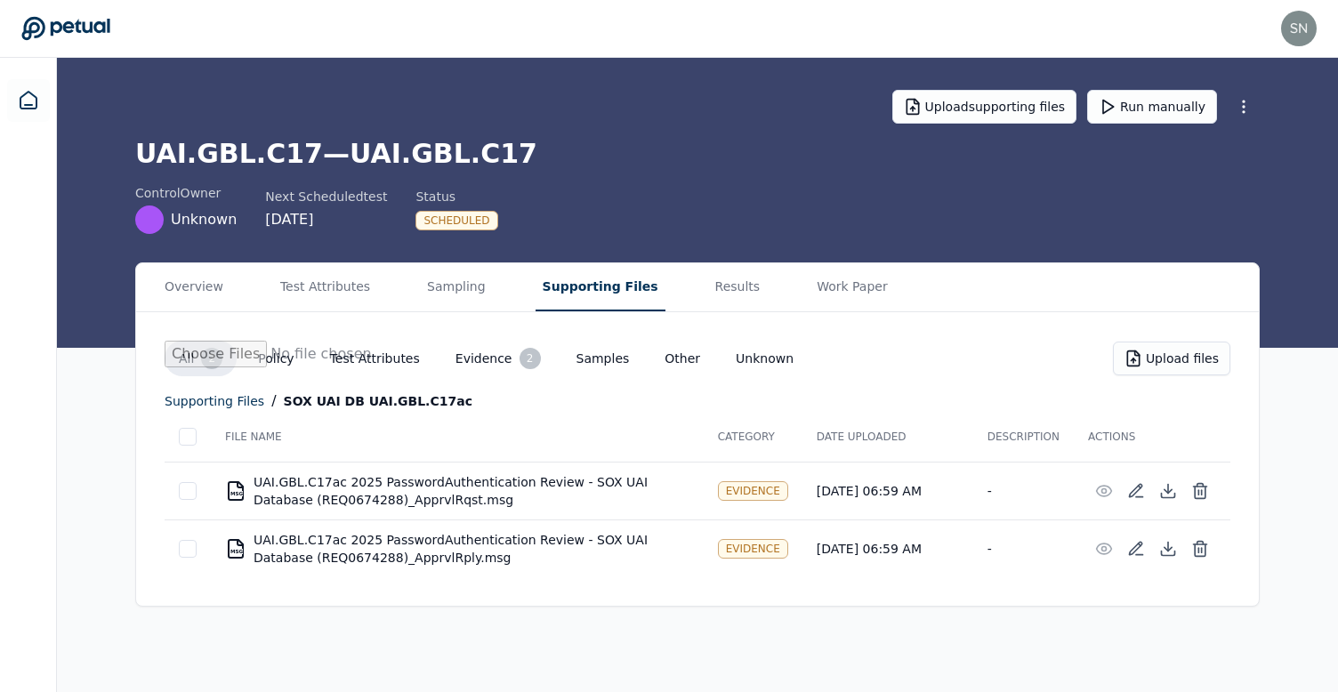
scroll to position [0, 0]
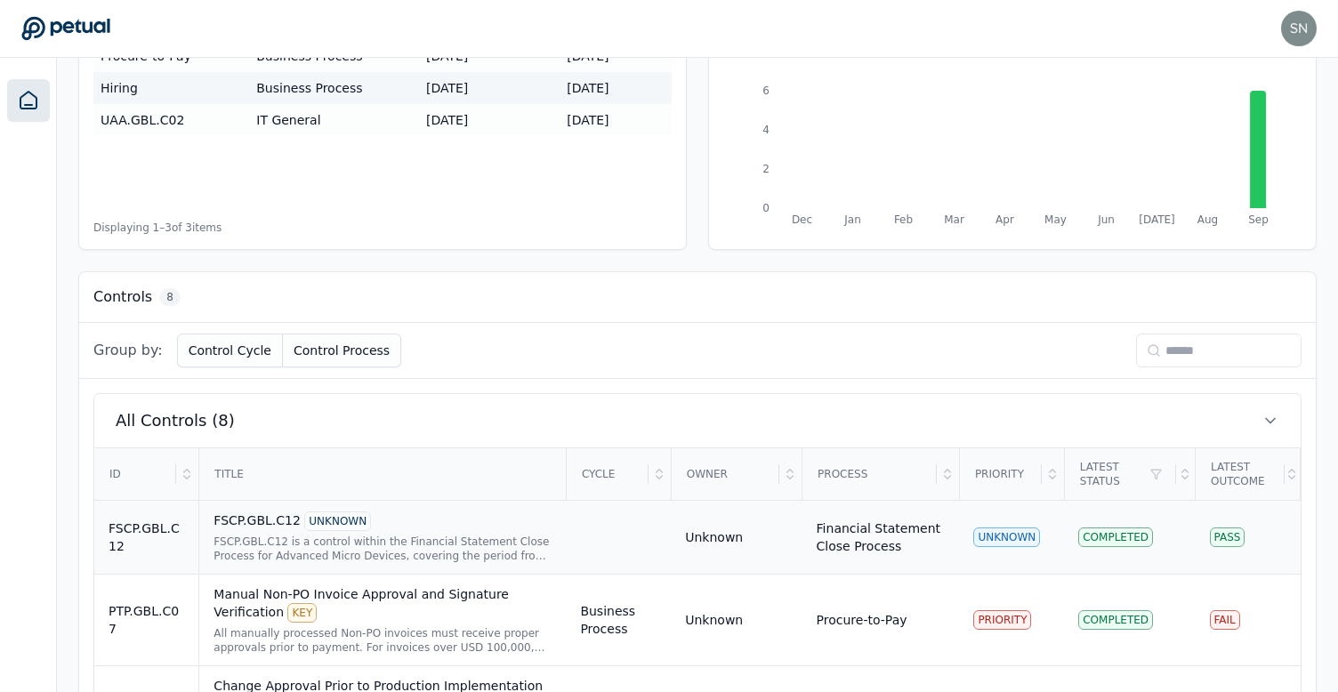
scroll to position [740, 0]
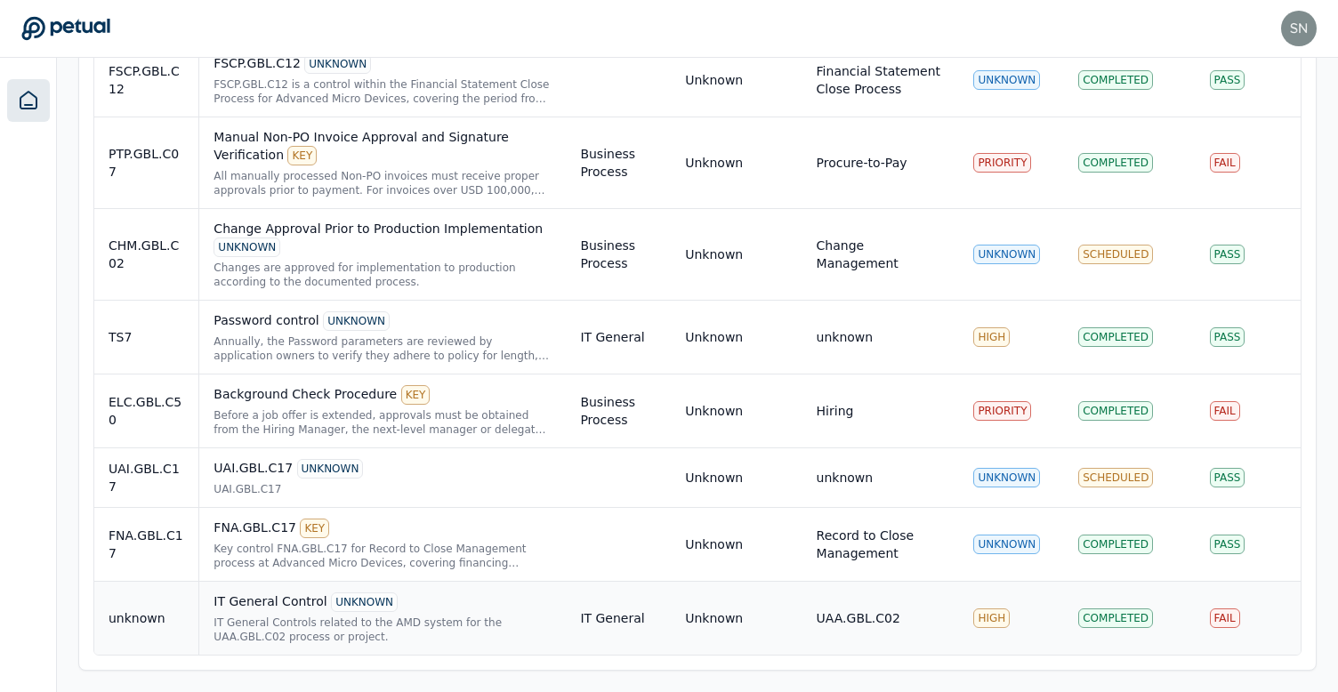
click at [416, 607] on div "IT General Control UNKNOWN" at bounding box center [382, 602] width 338 height 20
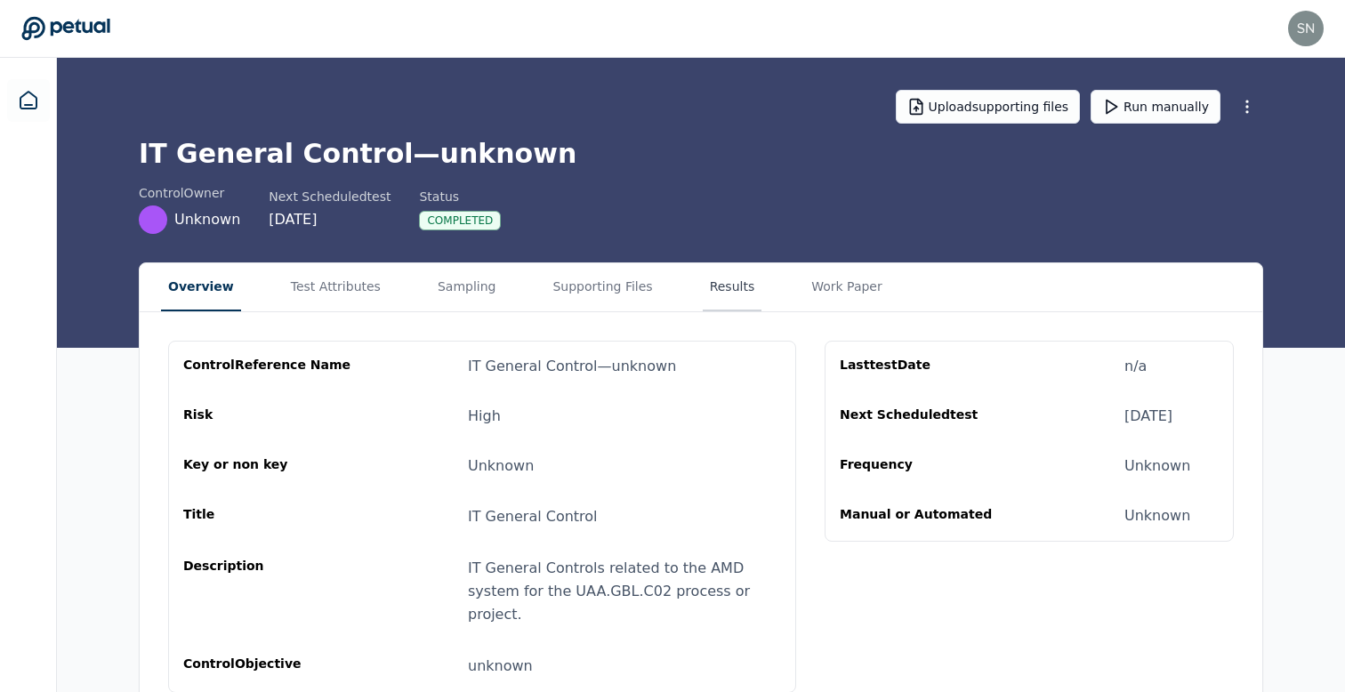
click at [703, 302] on button "Results" at bounding box center [733, 287] width 60 height 48
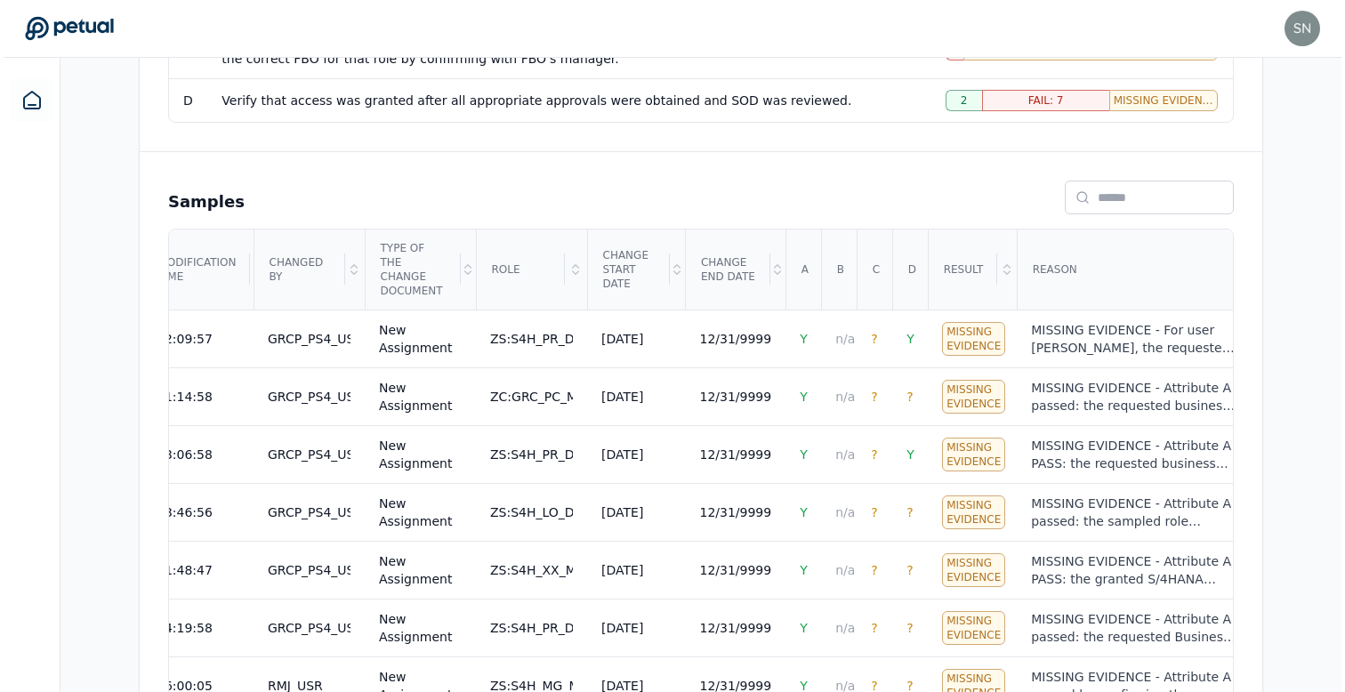
scroll to position [642, 0]
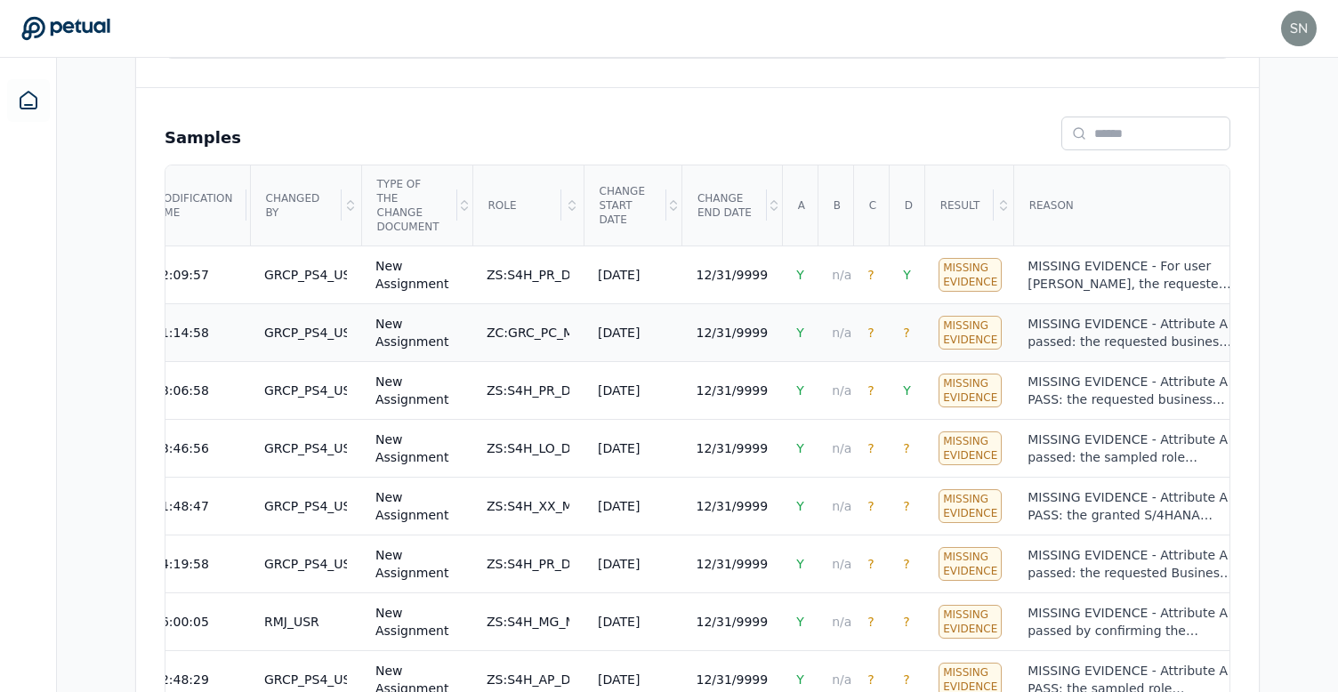
click at [1048, 341] on div "MISSING EVIDENCE - Attribute A passed: the requested business role ZB_PC_PCREPO…" at bounding box center [1131, 333] width 208 height 36
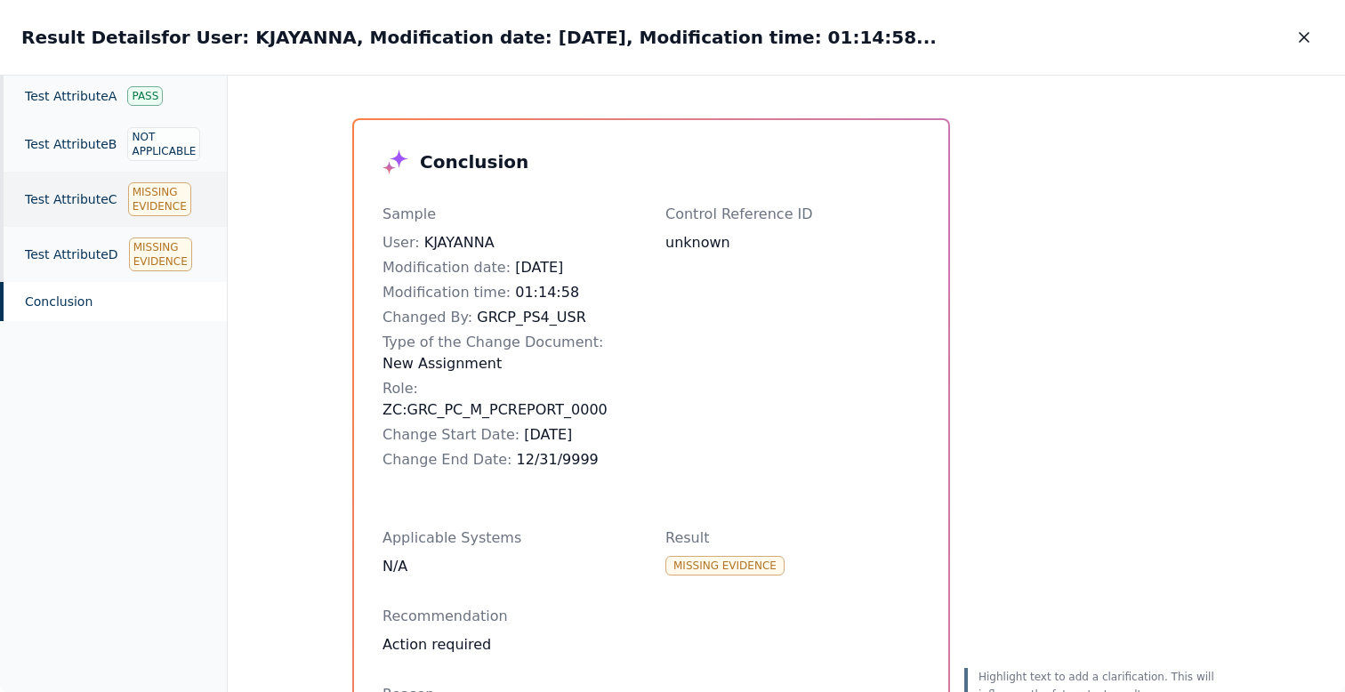
click at [65, 203] on div "Test Attribute C Missing Evidence" at bounding box center [113, 199] width 227 height 55
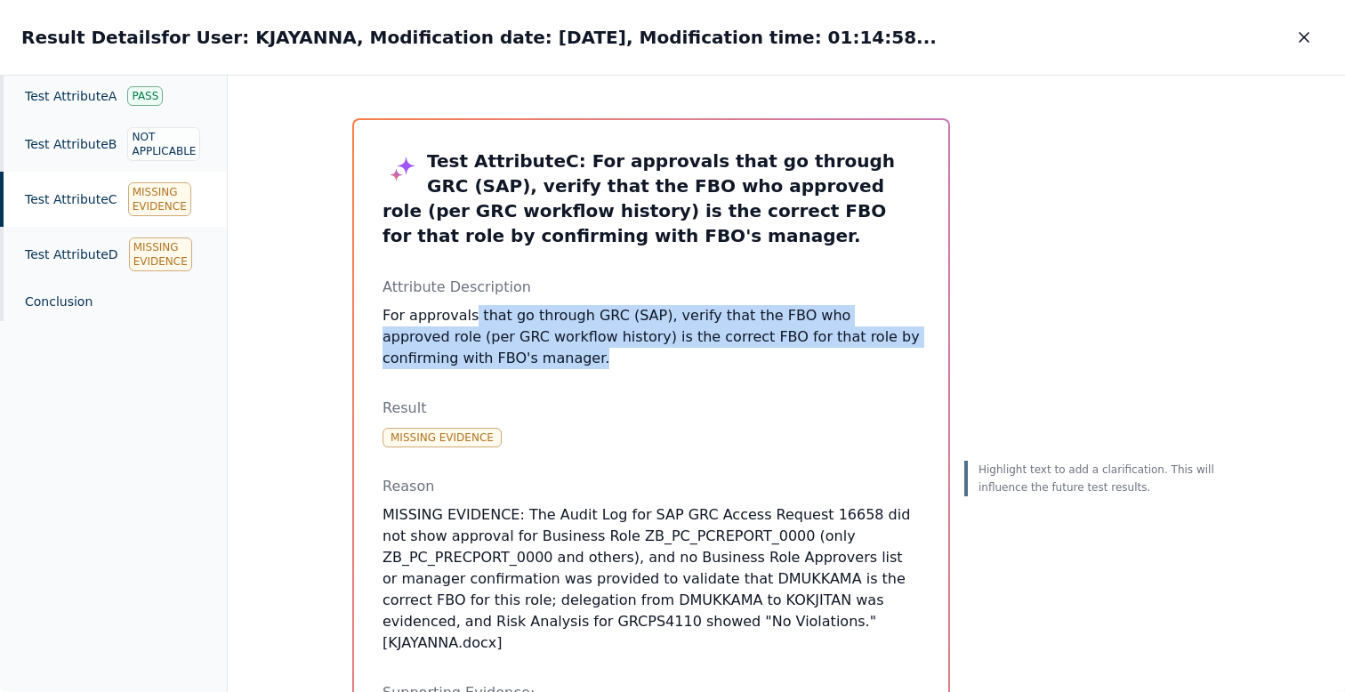
drag, startPoint x: 551, startPoint y: 366, endPoint x: 464, endPoint y: 306, distance: 105.6
click at [464, 306] on p "For approvals that go through GRC (SAP), verify that the FBO who approved role …" at bounding box center [650, 337] width 537 height 64
drag, startPoint x: 485, startPoint y: 314, endPoint x: 519, endPoint y: 371, distance: 66.2
click at [519, 371] on div "Test Attribute C : For approvals that go through GRC (SAP), verify that the FBO…" at bounding box center [650, 695] width 537 height 1092
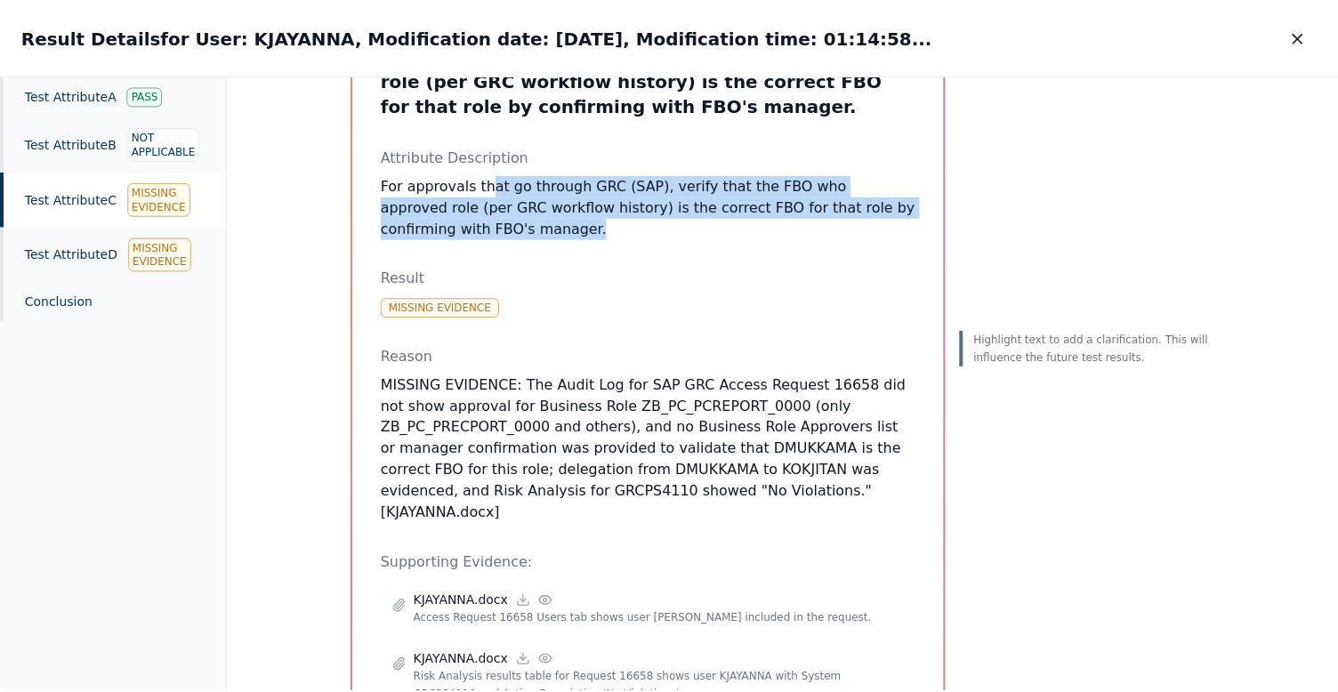
scroll to position [133, 0]
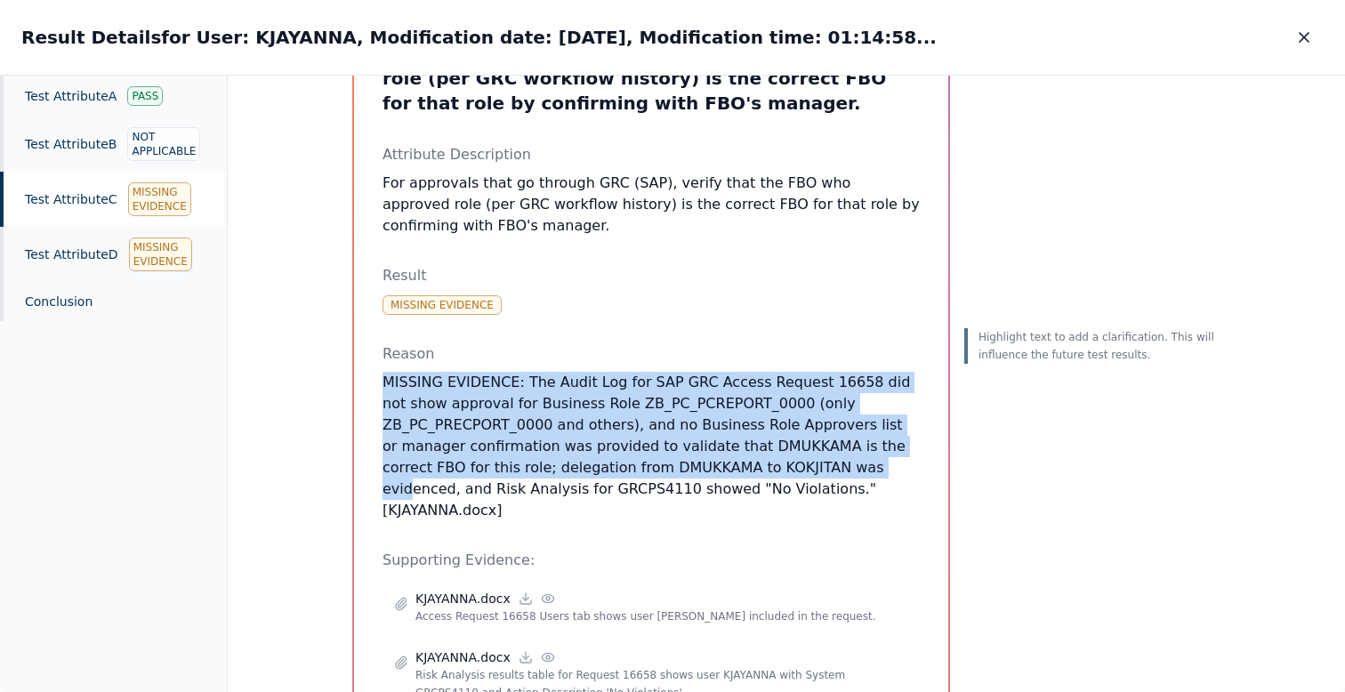
drag, startPoint x: 546, startPoint y: 365, endPoint x: 794, endPoint y: 475, distance: 271.6
click at [794, 475] on div "Reason MISSING EVIDENCE: The Audit Log for SAP GRC Access Request 16658 did not…" at bounding box center [650, 432] width 537 height 178
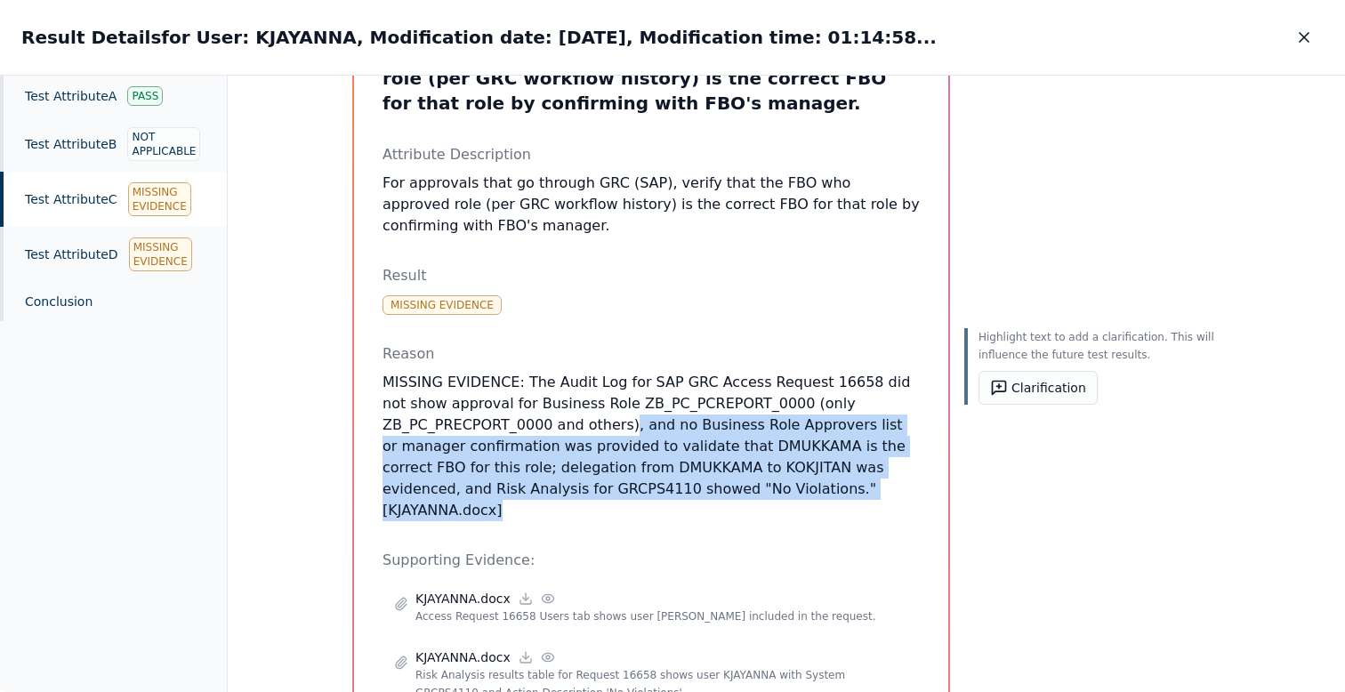
drag, startPoint x: 817, startPoint y: 492, endPoint x: 626, endPoint y: 430, distance: 200.3
click at [625, 430] on p "MISSING EVIDENCE: The Audit Log for SAP GRC Access Request 16658 did not show a…" at bounding box center [650, 446] width 537 height 149
click at [1310, 41] on icon "button" at bounding box center [1304, 37] width 18 height 18
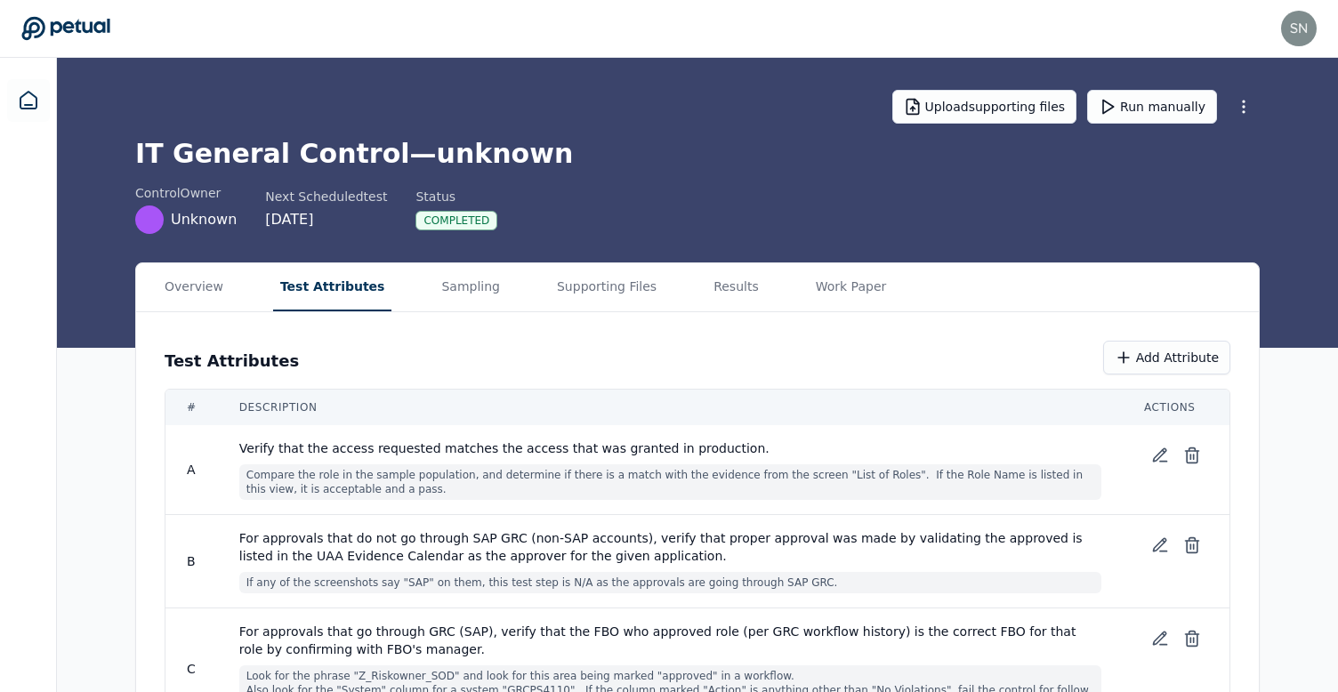
click at [335, 296] on button "Test Attributes" at bounding box center [332, 287] width 119 height 48
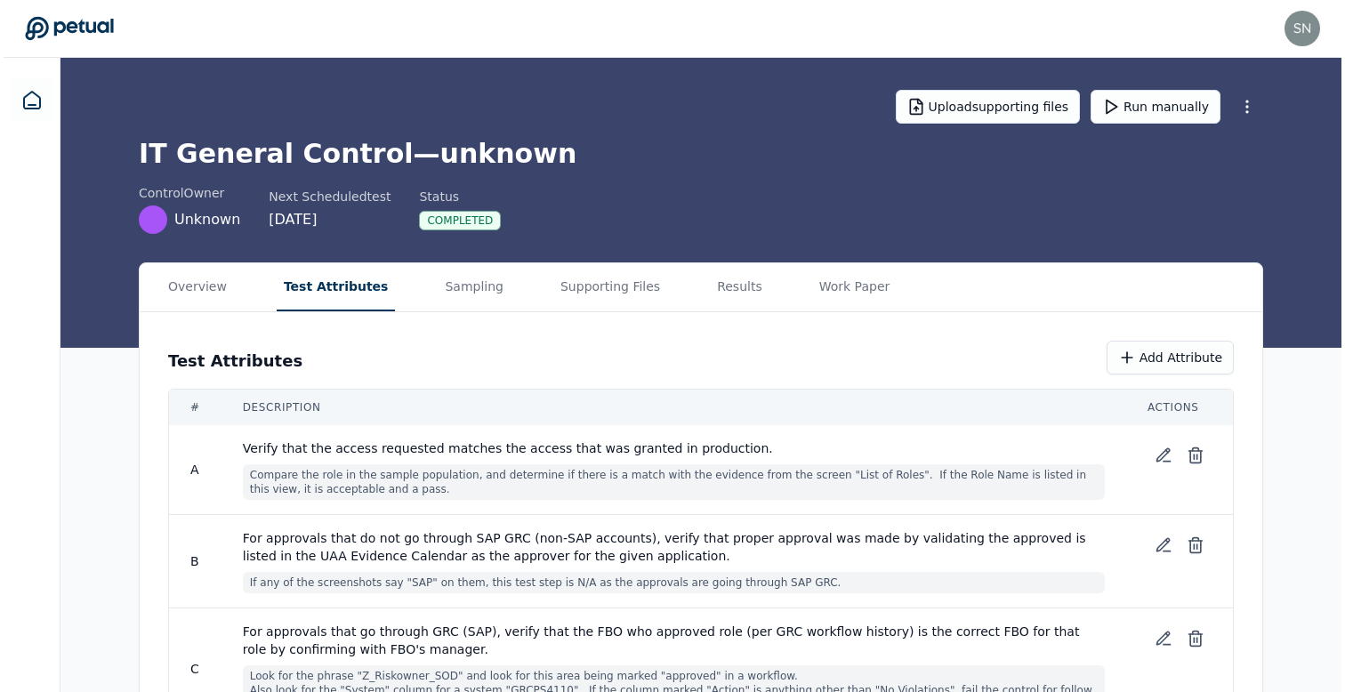
scroll to position [157, 0]
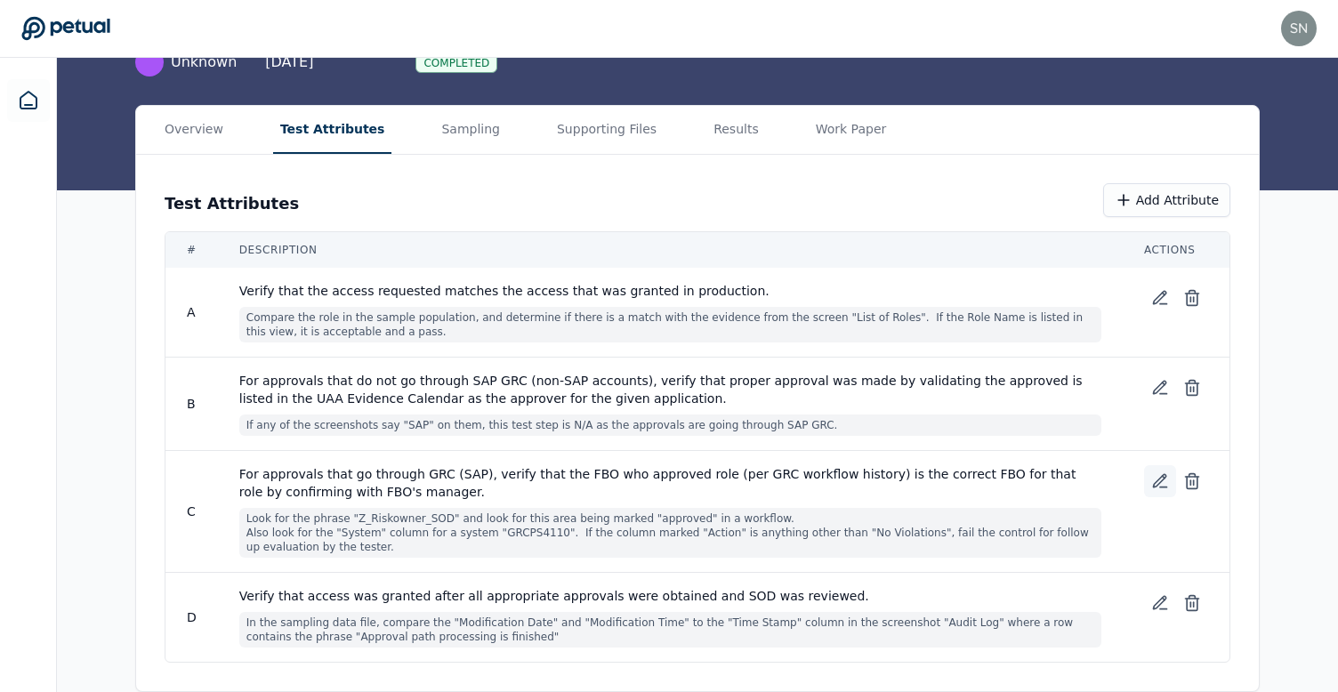
click at [1159, 491] on button at bounding box center [1160, 481] width 32 height 32
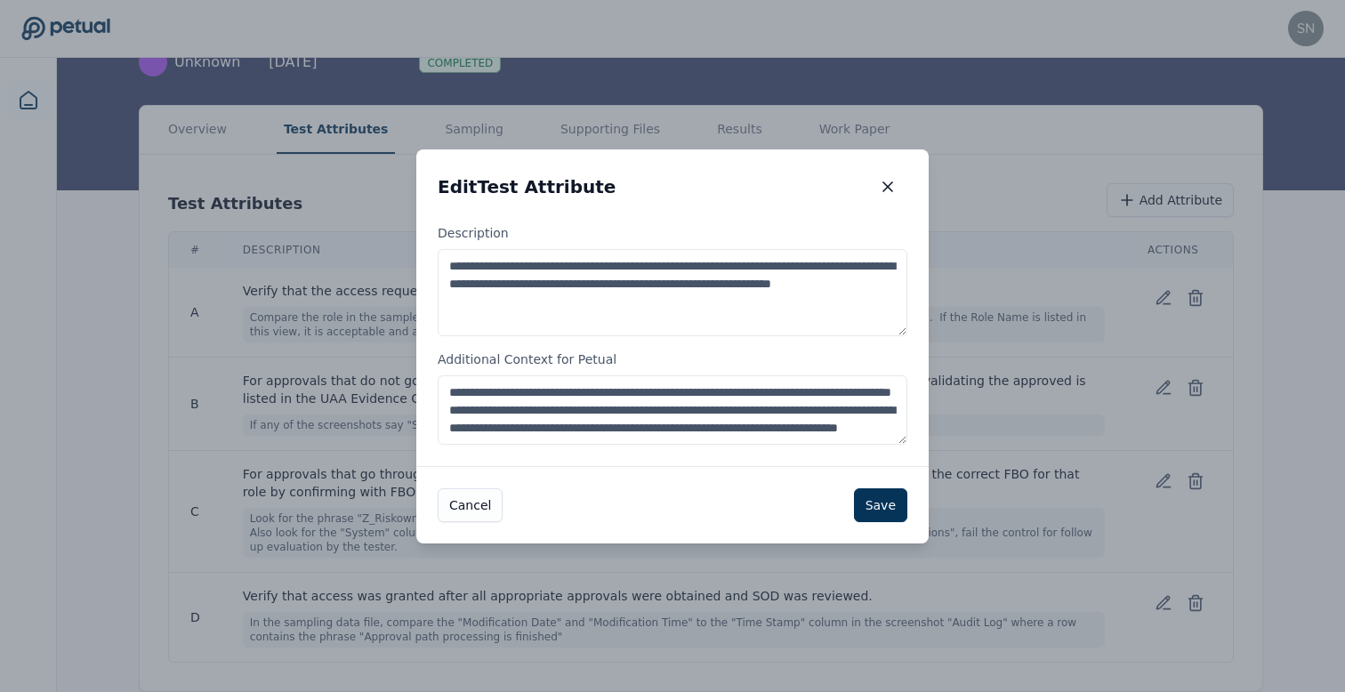
click at [672, 421] on textarea "**********" at bounding box center [673, 409] width 470 height 69
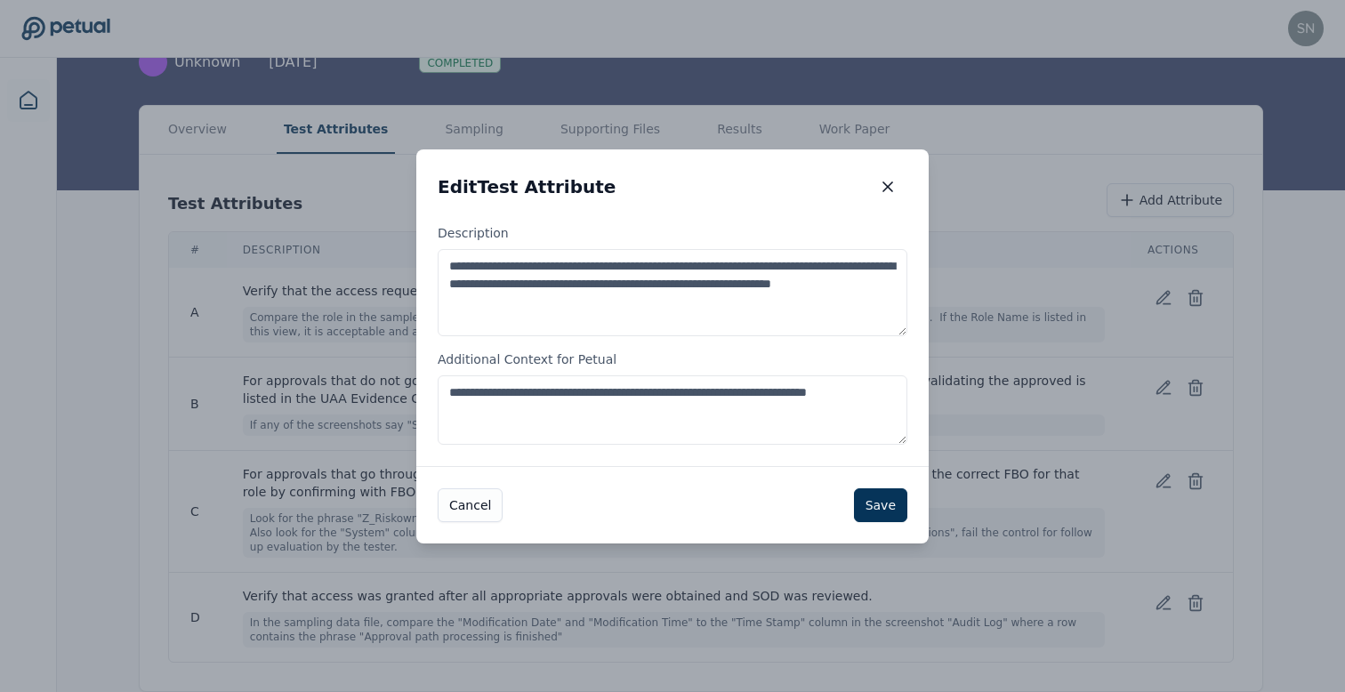
click at [670, 397] on textarea "**********" at bounding box center [673, 409] width 470 height 69
click at [779, 387] on textarea "**********" at bounding box center [673, 409] width 470 height 69
click at [744, 412] on textarea "**********" at bounding box center [673, 409] width 470 height 69
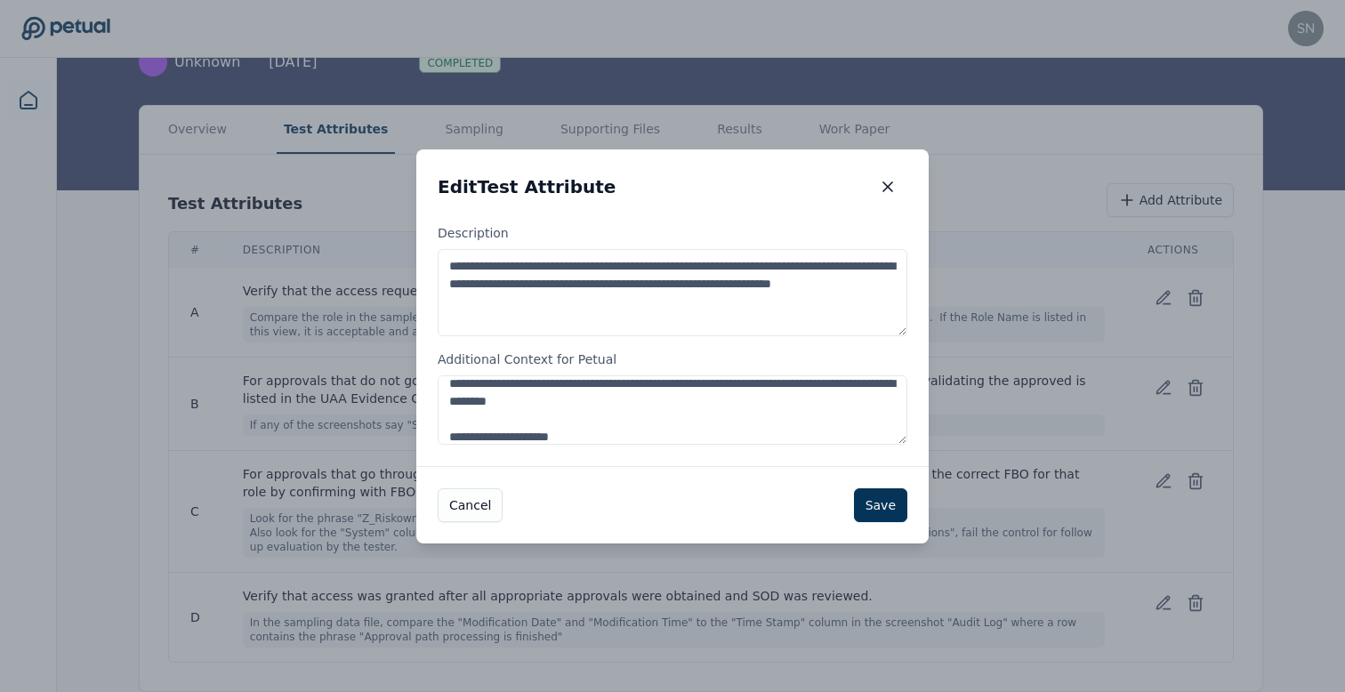
type textarea "**********"
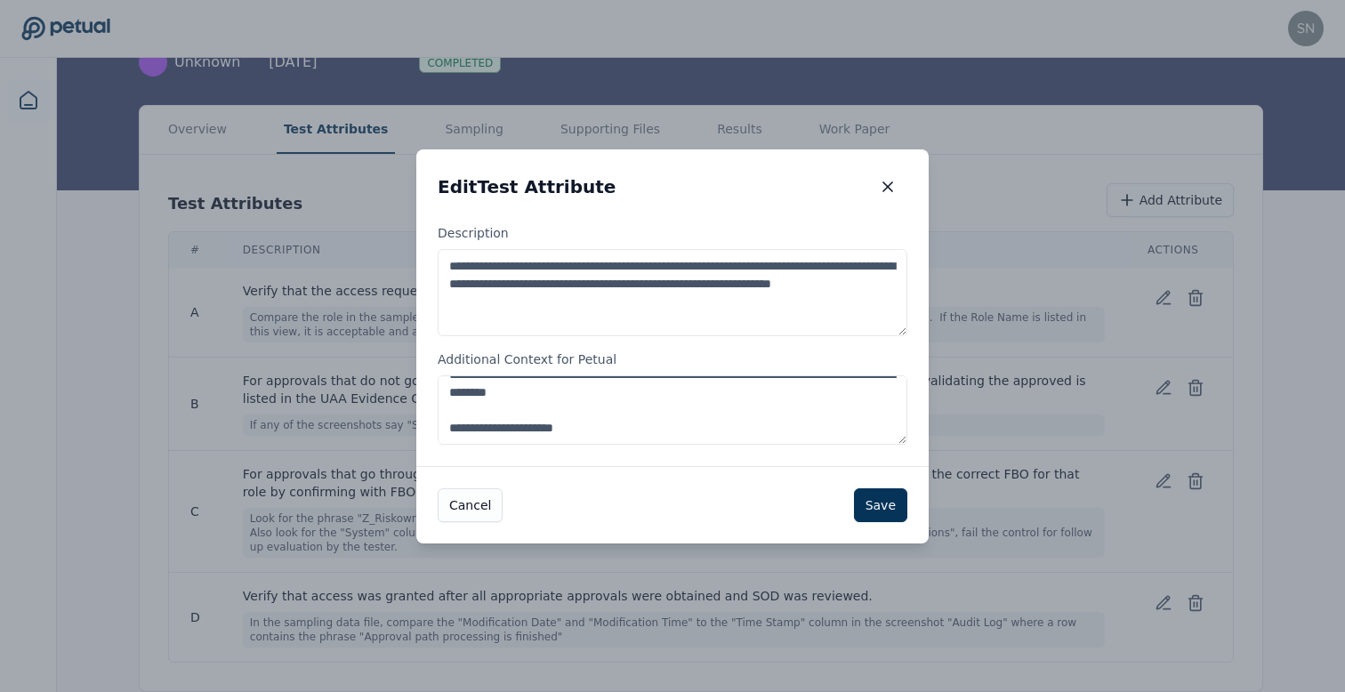
drag, startPoint x: 624, startPoint y: 436, endPoint x: 397, endPoint y: 416, distance: 228.5
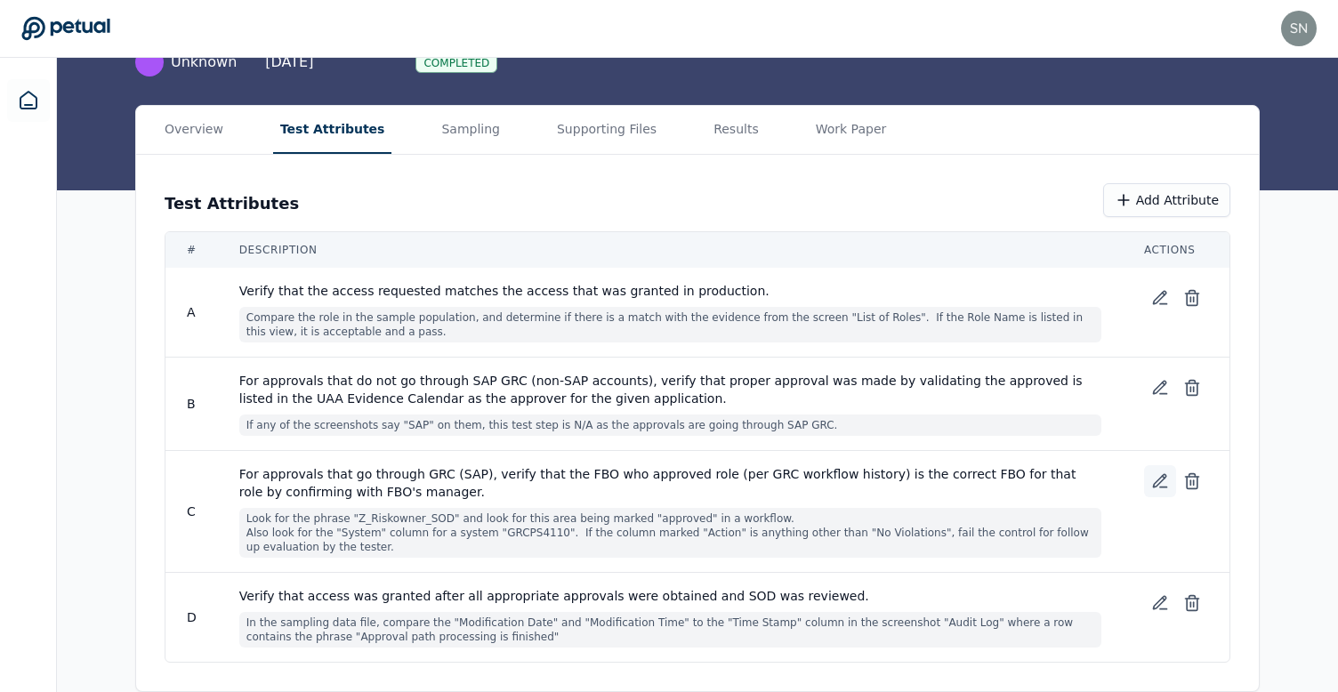
click at [1163, 482] on icon at bounding box center [1160, 481] width 18 height 18
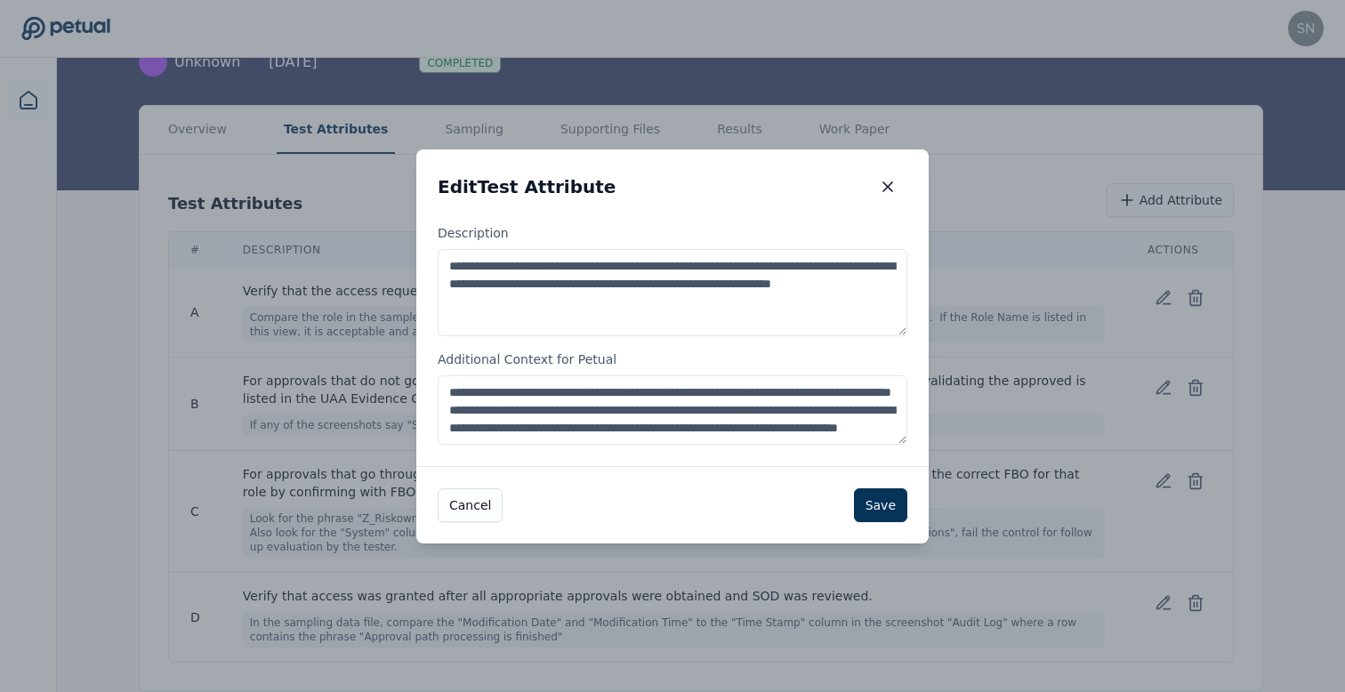
click at [734, 408] on textarea "**********" at bounding box center [673, 409] width 470 height 69
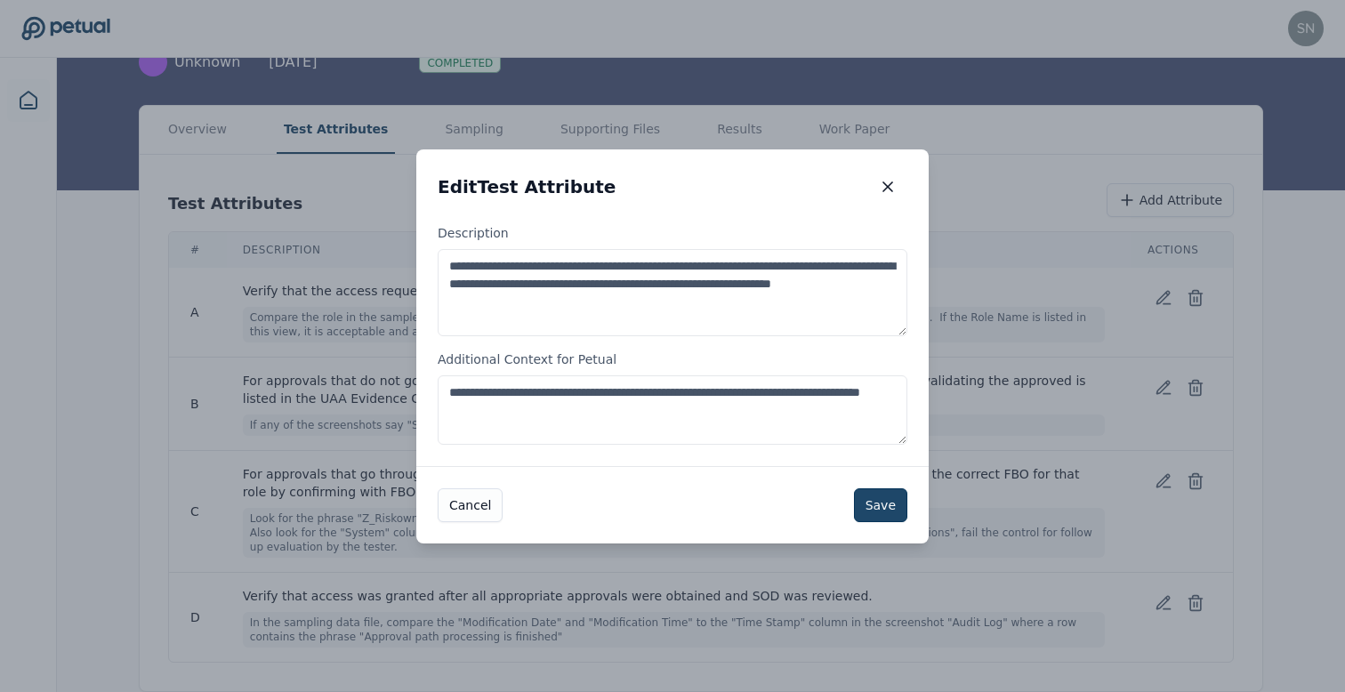
type textarea "**********"
click at [880, 500] on button "Save" at bounding box center [880, 505] width 53 height 34
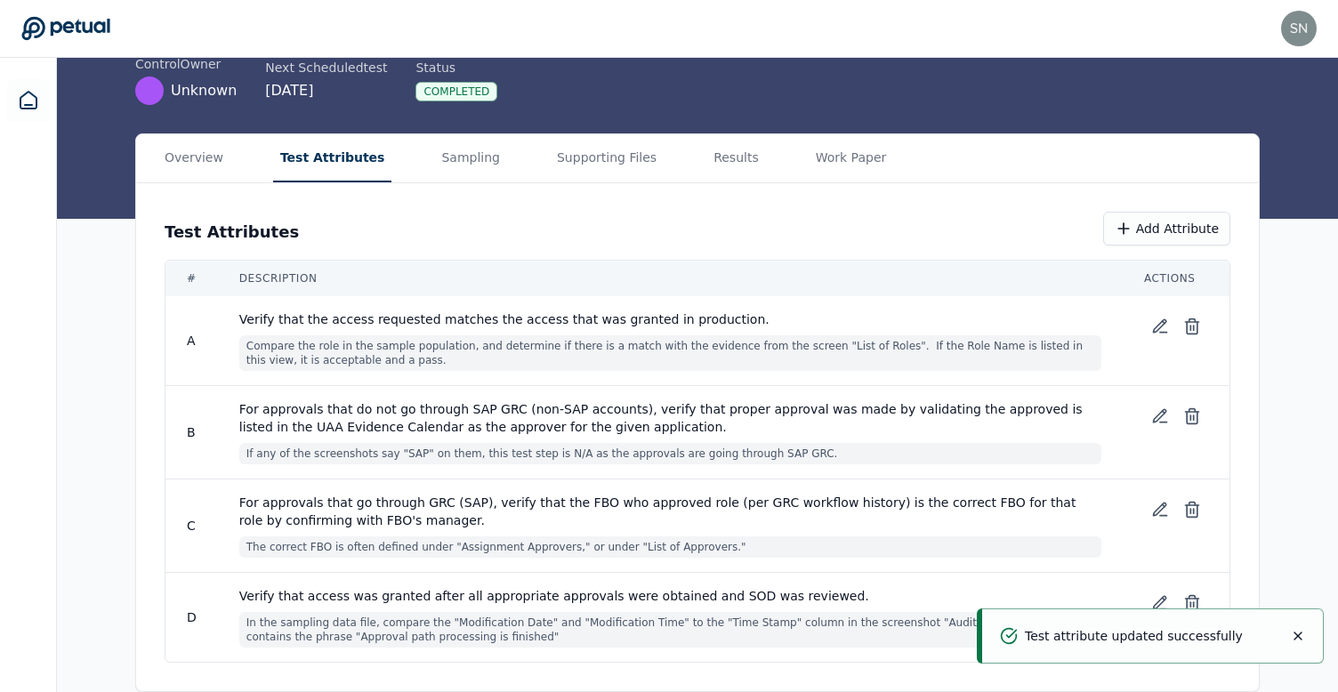
scroll to position [0, 0]
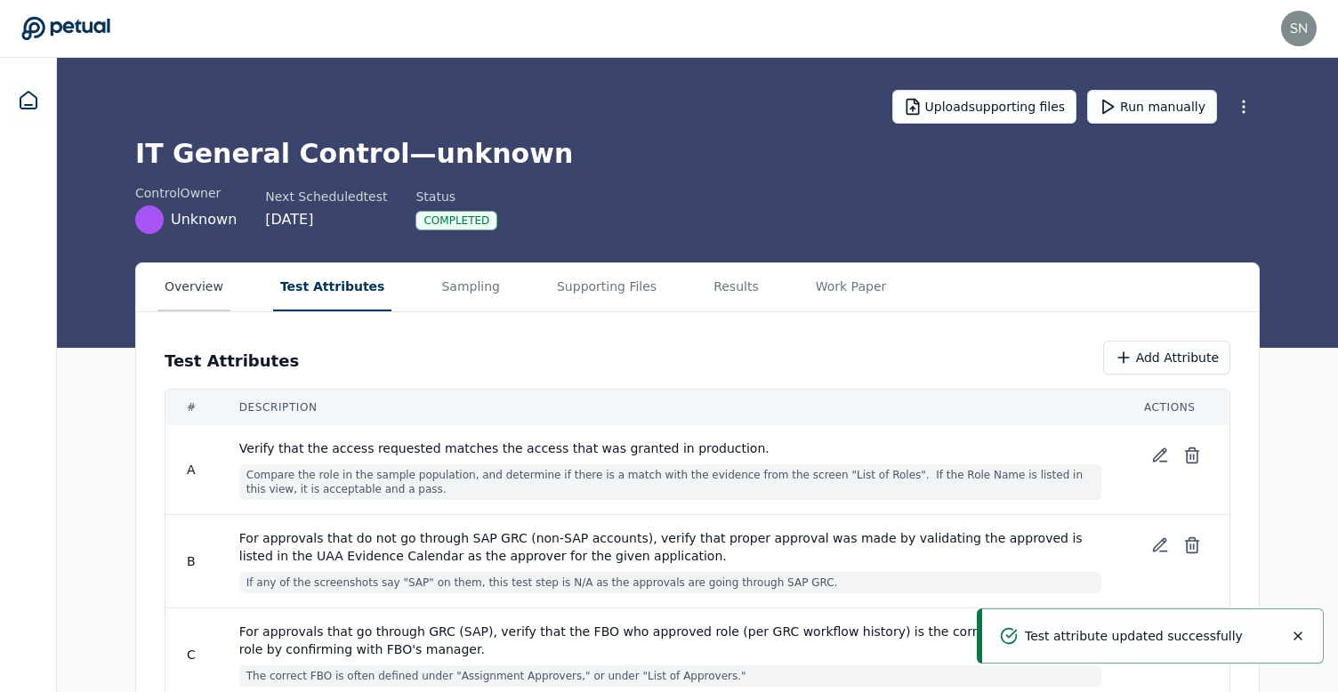
click at [198, 288] on button "Overview" at bounding box center [193, 287] width 73 height 48
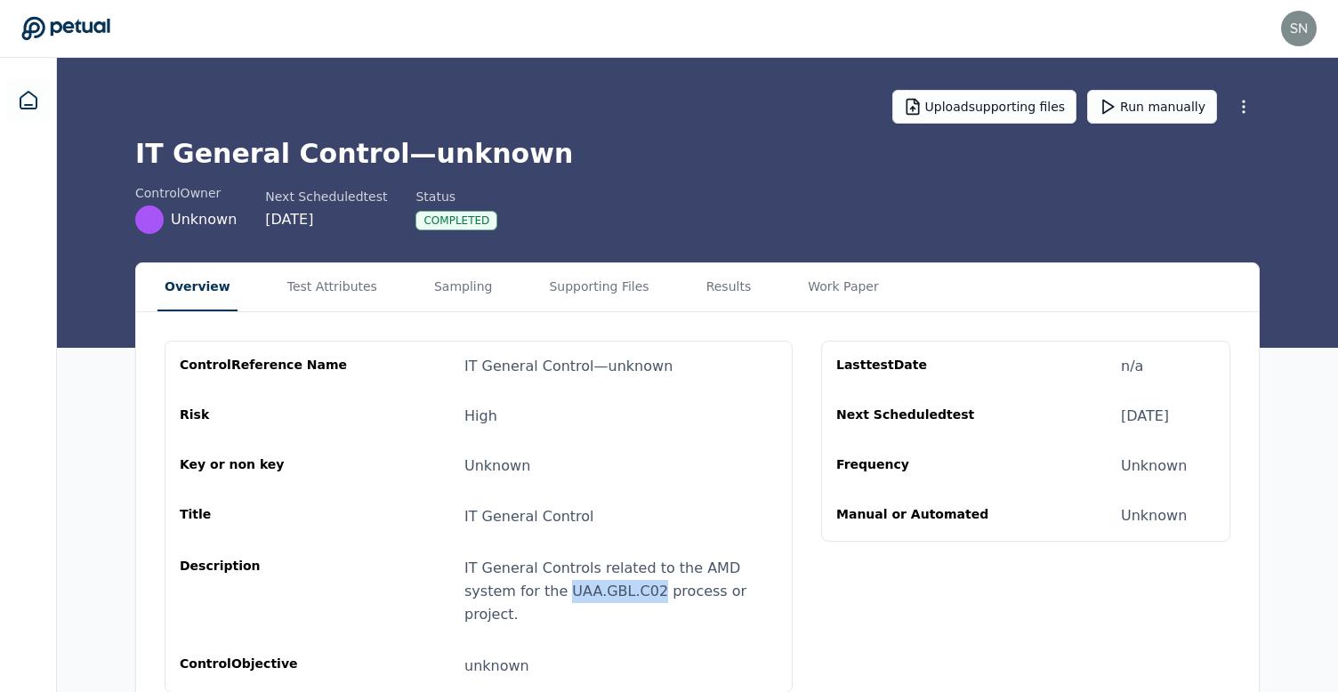
drag, startPoint x: 513, startPoint y: 590, endPoint x: 600, endPoint y: 591, distance: 87.2
click at [600, 591] on div "IT General Controls related to the AMD system for the UAA.GBL.C02 process or pr…" at bounding box center [620, 591] width 313 height 69
copy div "UAA.GBL.C02"
click at [333, 295] on button "Test Attributes" at bounding box center [332, 287] width 104 height 48
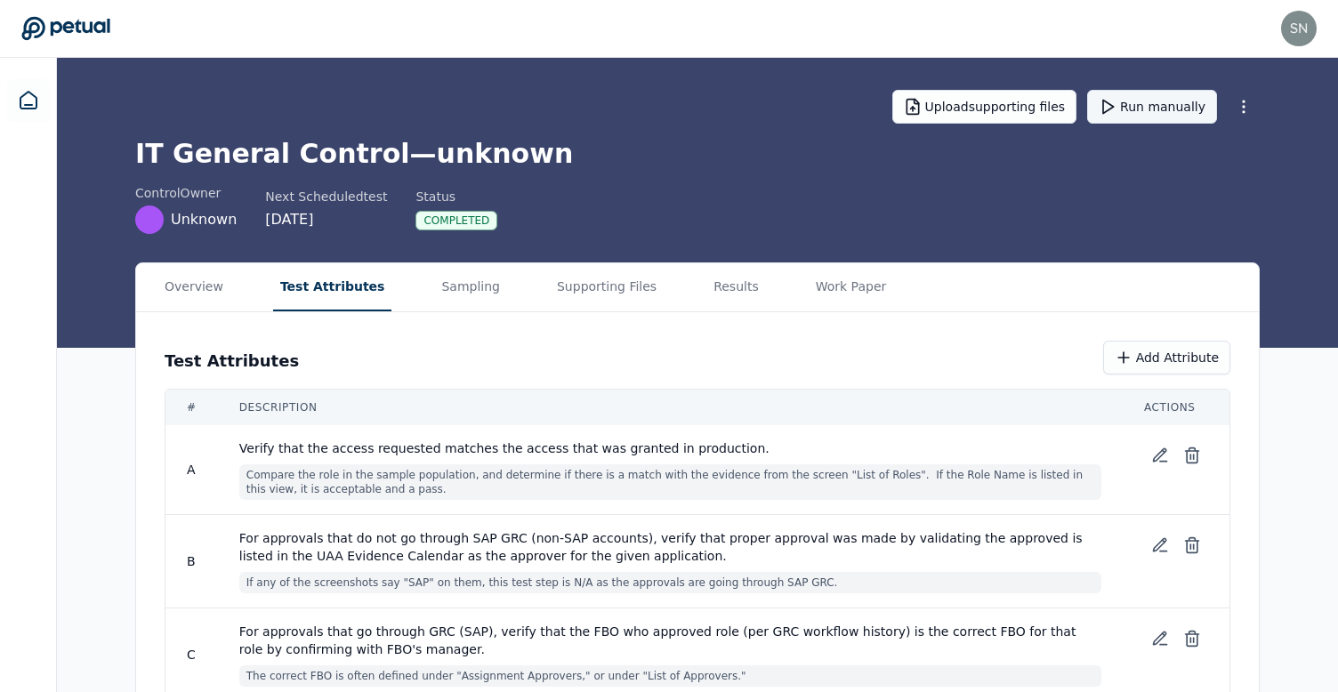
click at [1142, 122] on button "Run manually" at bounding box center [1152, 107] width 130 height 34
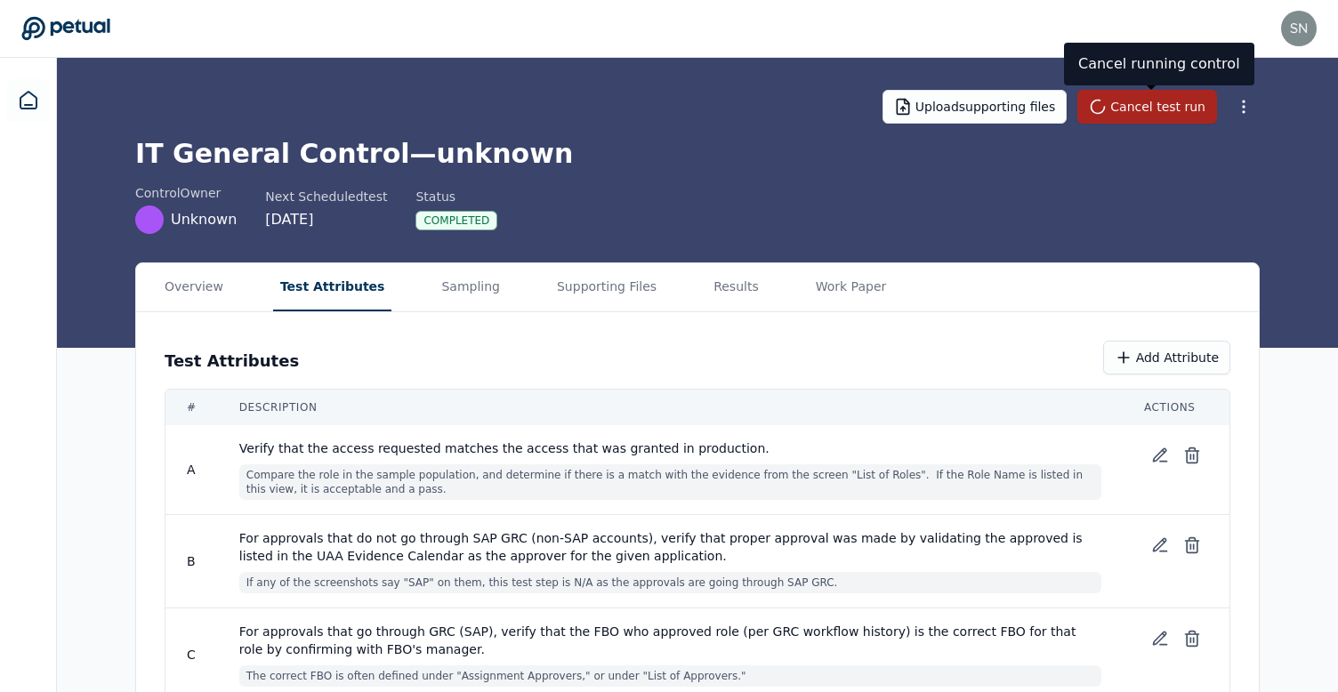
click at [1142, 114] on button "Cancel test run" at bounding box center [1147, 107] width 140 height 34
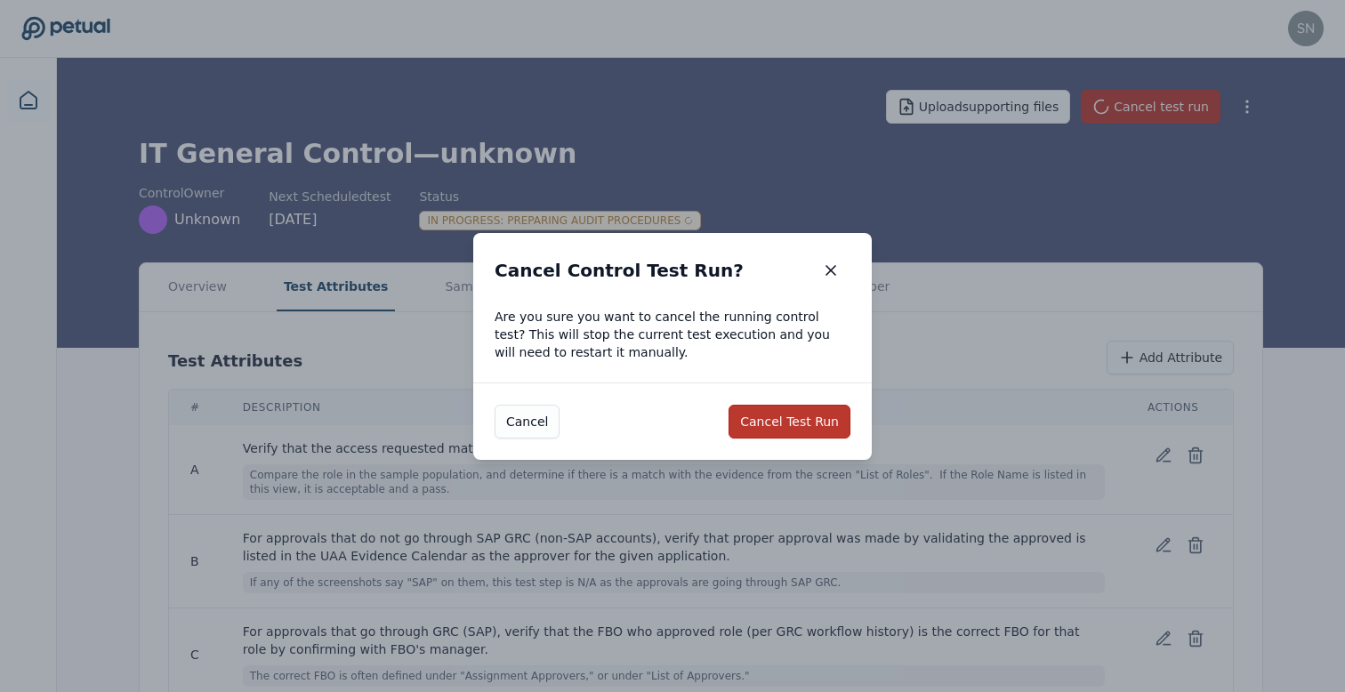
click at [807, 420] on button "Cancel Test Run" at bounding box center [789, 422] width 122 height 34
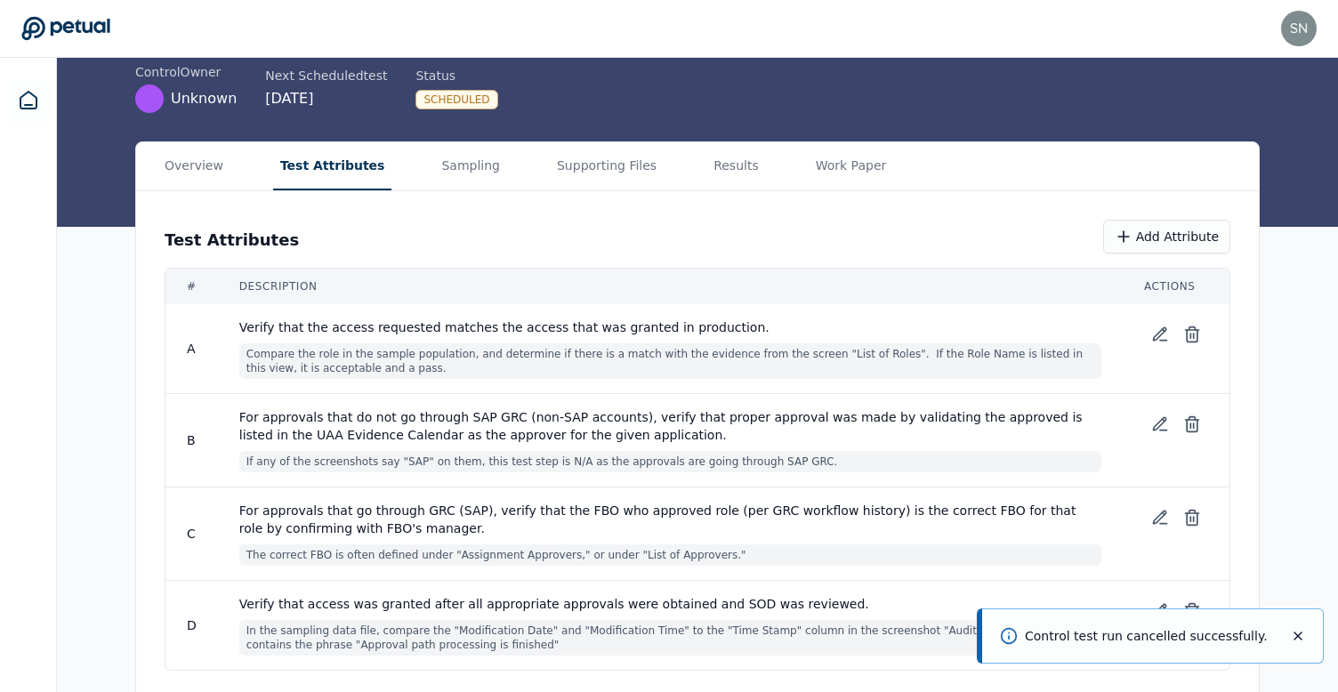
scroll to position [129, 0]
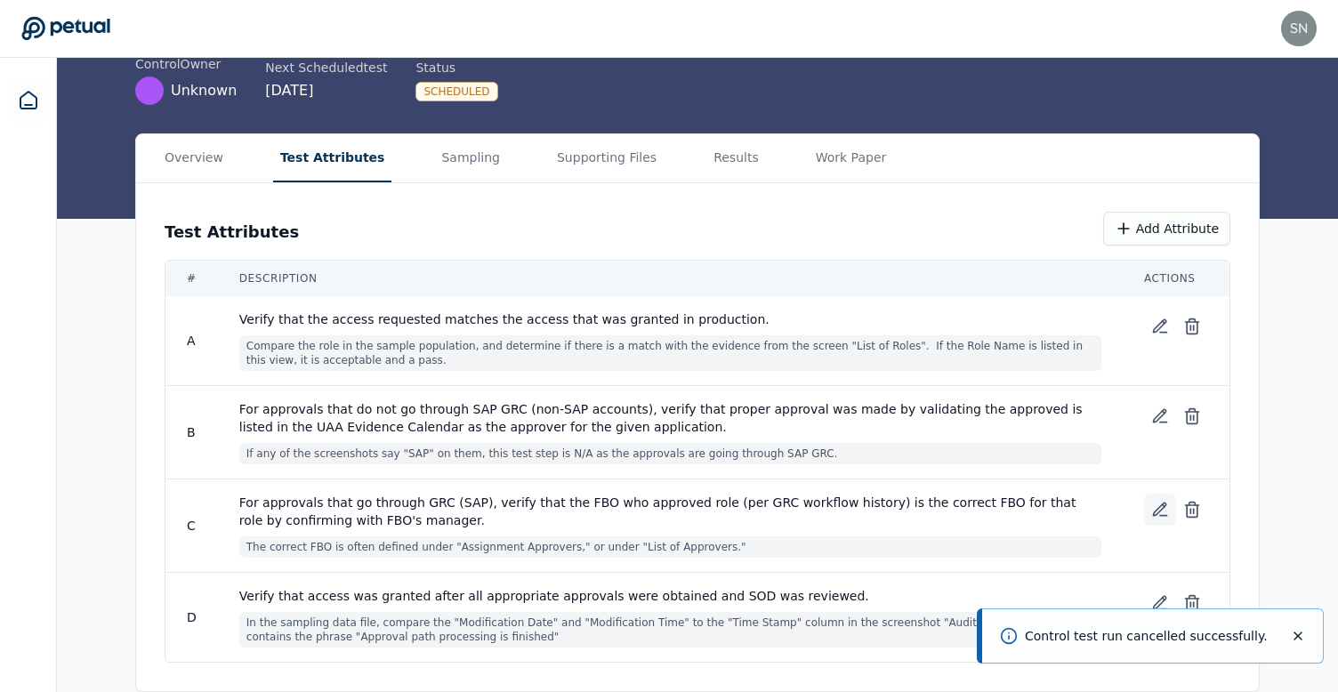
click at [1151, 515] on icon at bounding box center [1160, 510] width 18 height 18
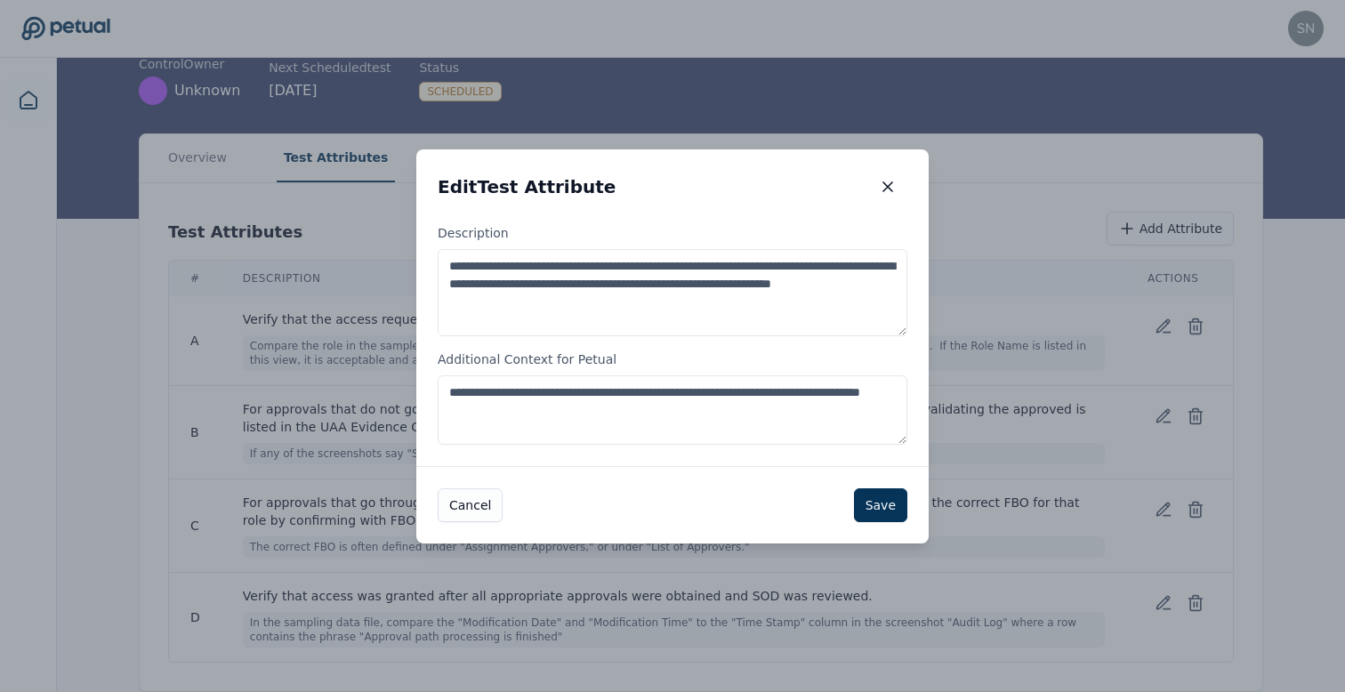
click at [833, 390] on textarea "**********" at bounding box center [673, 409] width 470 height 69
type textarea "**********"
click at [881, 507] on button "Save" at bounding box center [880, 505] width 53 height 34
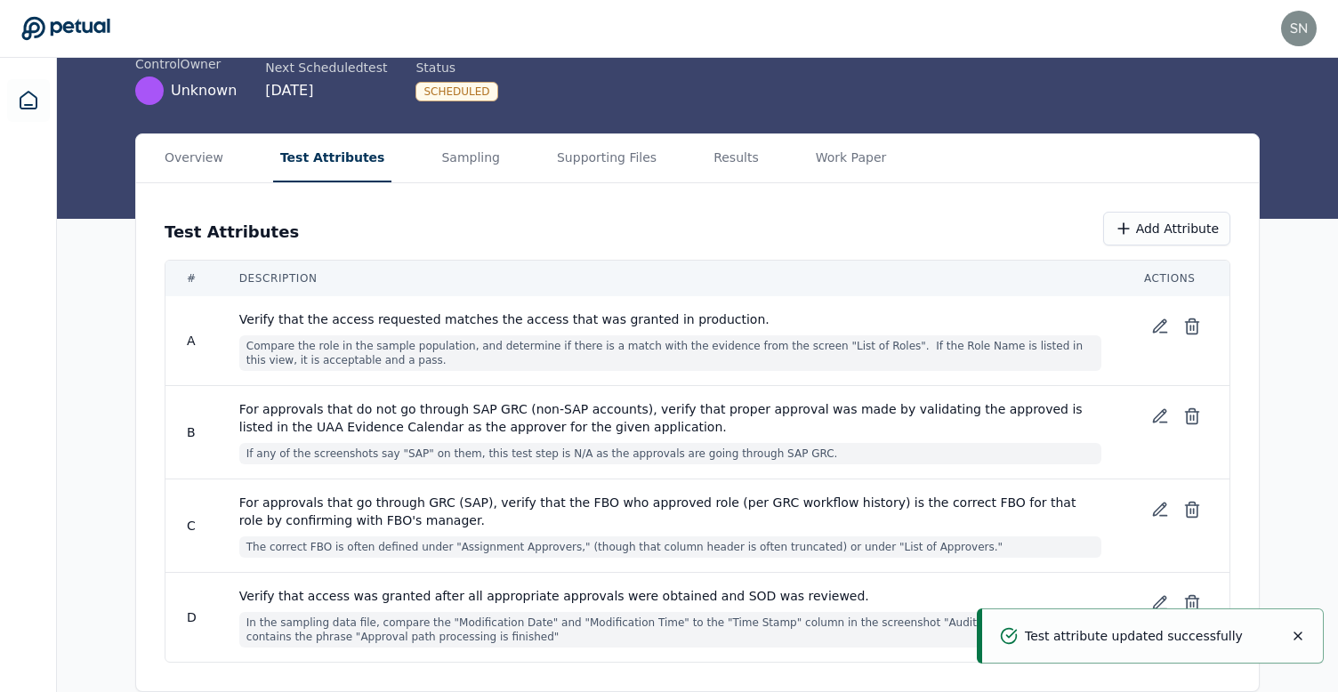
scroll to position [0, 0]
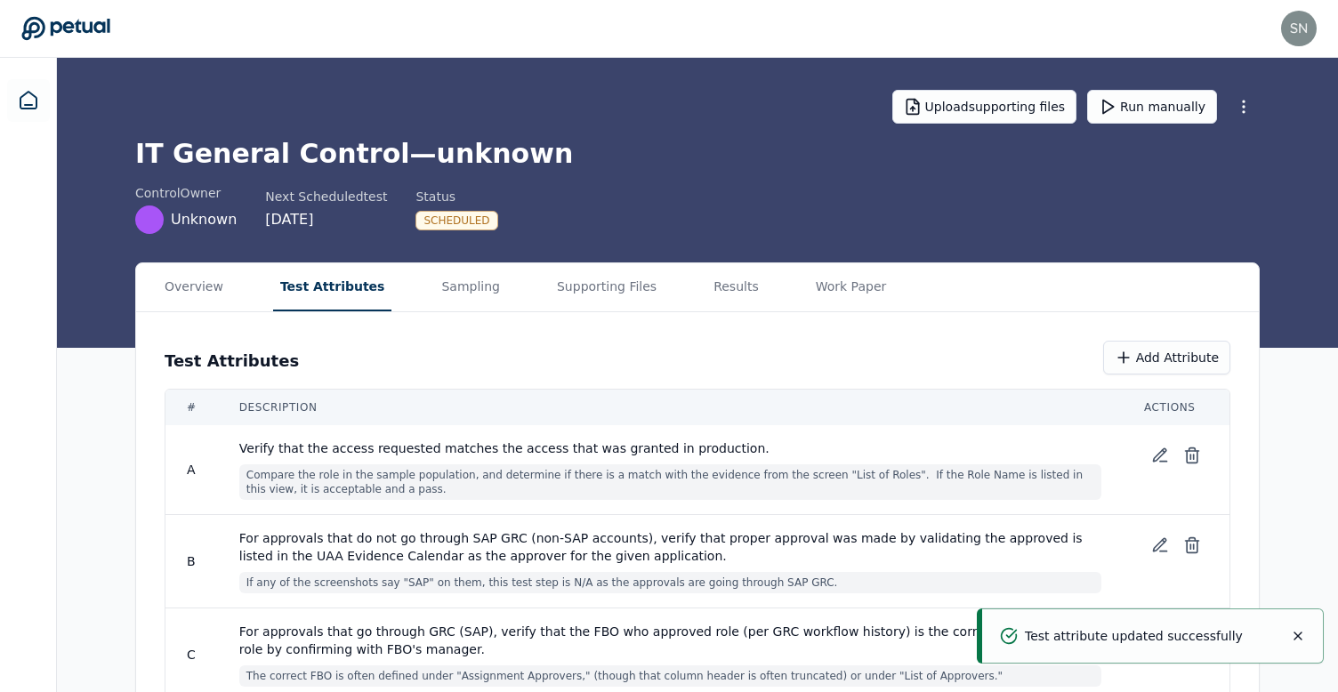
click at [1146, 124] on div "Upload supporting files Run manually" at bounding box center [697, 107] width 1124 height 62
click at [1151, 117] on button "Run manually" at bounding box center [1152, 107] width 130 height 34
